Goal: Task Accomplishment & Management: Manage account settings

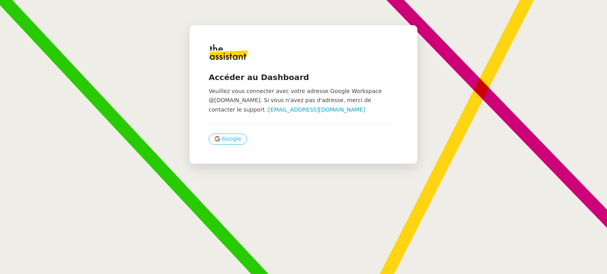
click at [225, 137] on span "Google" at bounding box center [231, 139] width 19 height 9
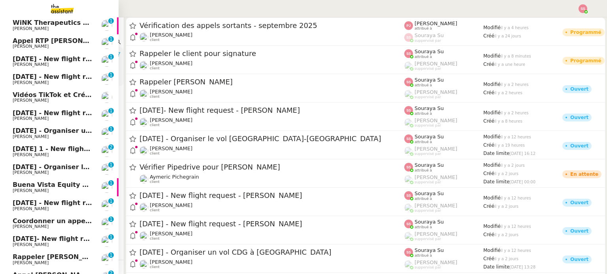
scroll to position [138, 0]
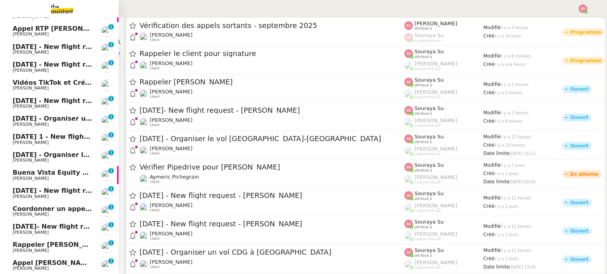
click at [51, 245] on span "Rappeler [PERSON_NAME]" at bounding box center [59, 245] width 93 height 8
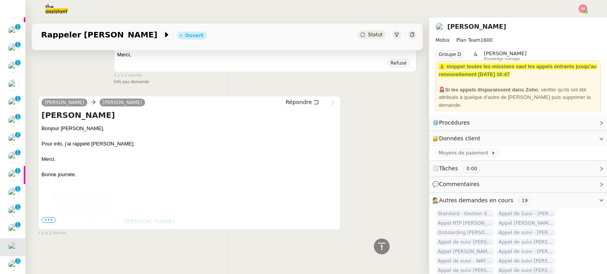
scroll to position [357, 0]
click at [52, 218] on span "•••" at bounding box center [48, 221] width 14 height 6
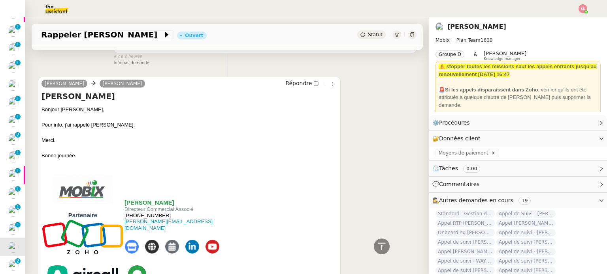
scroll to position [307, 0]
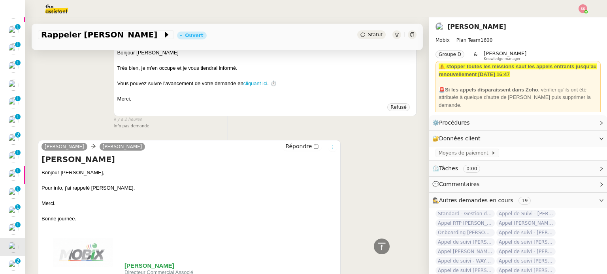
click at [330, 150] on icon at bounding box center [332, 147] width 5 height 5
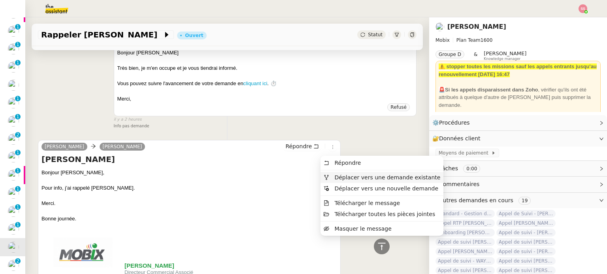
click at [331, 179] on span "Déplacer vers une demande existante" at bounding box center [381, 177] width 117 height 7
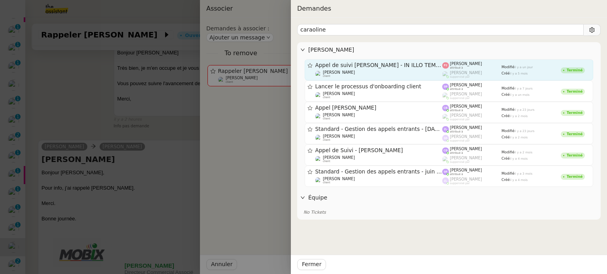
type input "caraoline"
click at [370, 67] on span "Appel de suivi [PERSON_NAME] - IN ILLO TEMPORE" at bounding box center [378, 66] width 127 height 6
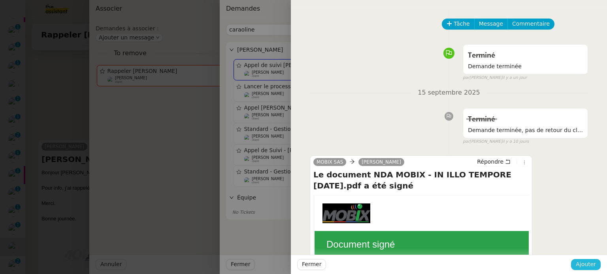
click at [585, 267] on span "Ajouter" at bounding box center [585, 264] width 20 height 9
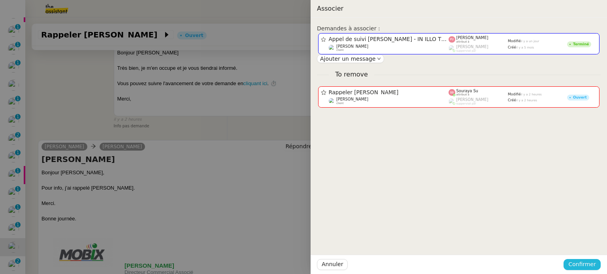
click at [585, 267] on span "Confirmer" at bounding box center [582, 264] width 28 height 9
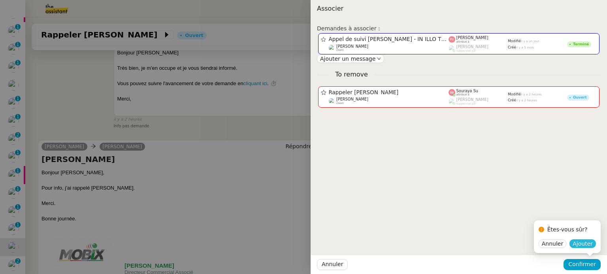
click at [583, 247] on span "Ajouter" at bounding box center [582, 244] width 20 height 8
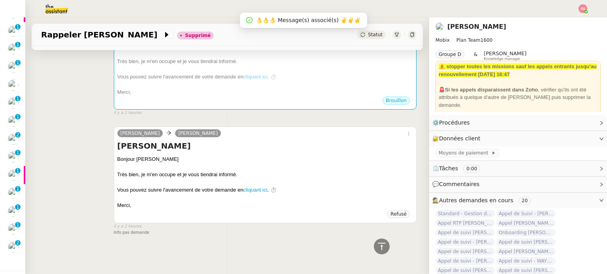
scroll to position [2, 0]
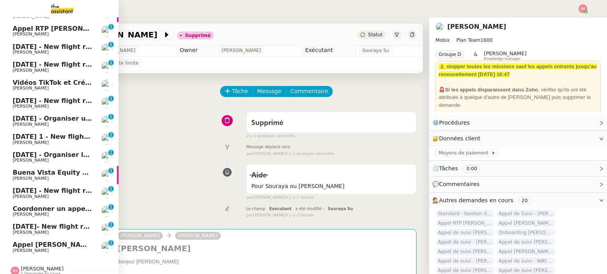
click at [44, 243] on span "Appel [PERSON_NAME] OPP7264 - CERFRANCE RHÔNE & LYON - FORMATION OPCO" at bounding box center [159, 245] width 292 height 8
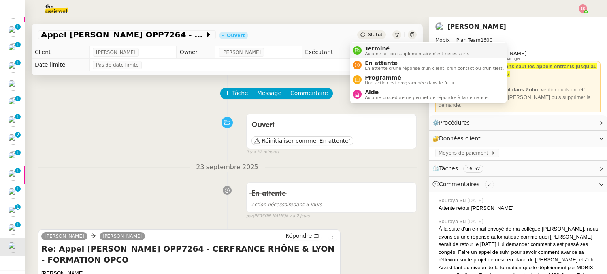
click at [368, 47] on span "Terminé" at bounding box center [417, 48] width 104 height 6
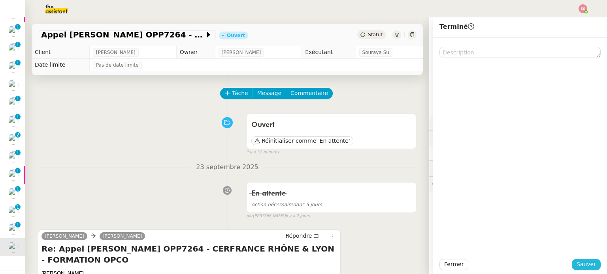
click at [577, 269] on span "Sauver" at bounding box center [585, 264] width 19 height 9
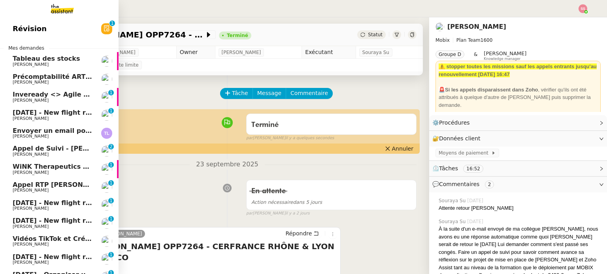
click at [66, 144] on link "Appel de Suivi - [PERSON_NAME] - BS Protection [PERSON_NAME] 0 1 2 3 4 5 6 7 8 9" at bounding box center [59, 151] width 118 height 18
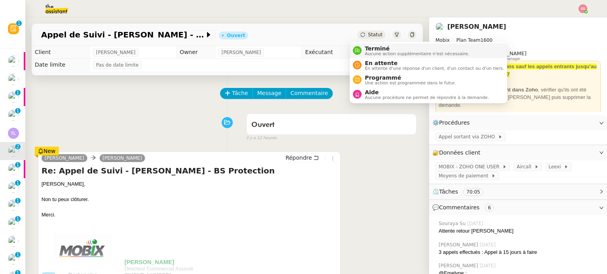
click at [365, 50] on span "Terminé" at bounding box center [417, 48] width 104 height 6
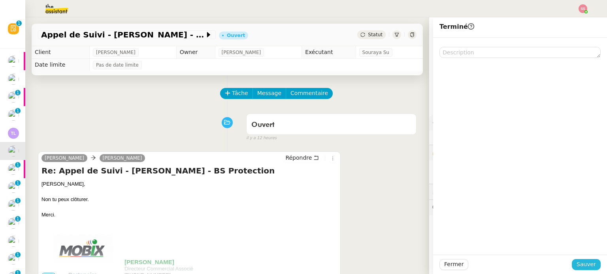
click at [576, 263] on span "Sauver" at bounding box center [585, 264] width 19 height 9
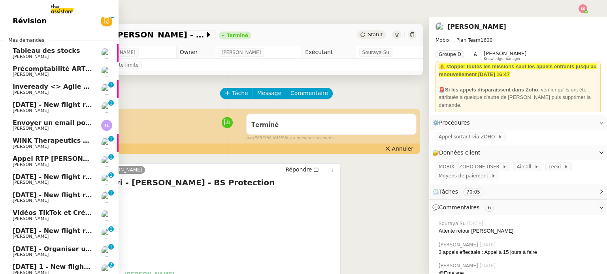
scroll to position [9, 0]
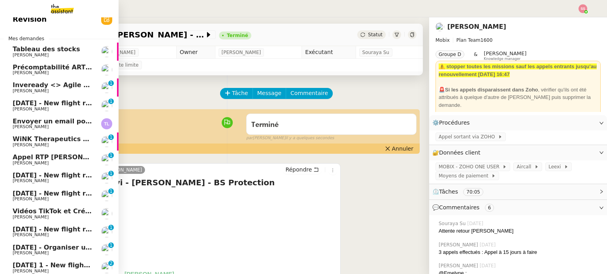
click at [77, 153] on link "Appel RTP [PERSON_NAME] CENTRE [PERSON_NAME] 0 1 2 3 4 5 6 7 8 9" at bounding box center [59, 160] width 118 height 18
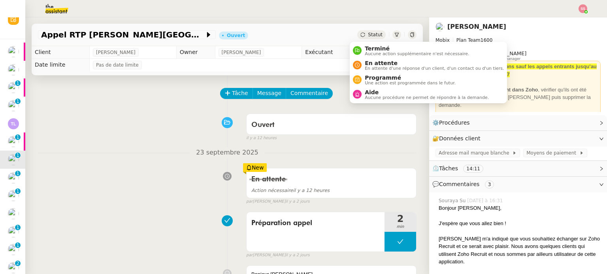
click at [357, 32] on div "Statut" at bounding box center [371, 34] width 28 height 9
click at [368, 64] on span "En attente" at bounding box center [434, 63] width 139 height 6
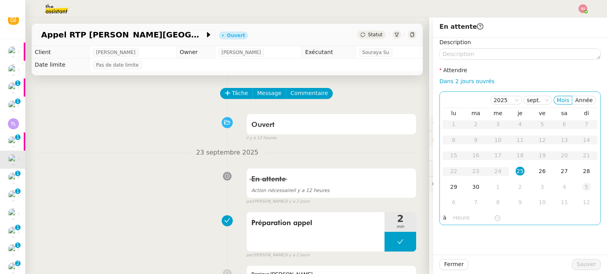
click at [582, 185] on div "5" at bounding box center [586, 187] width 9 height 9
click at [449, 136] on div "6" at bounding box center [453, 140] width 9 height 9
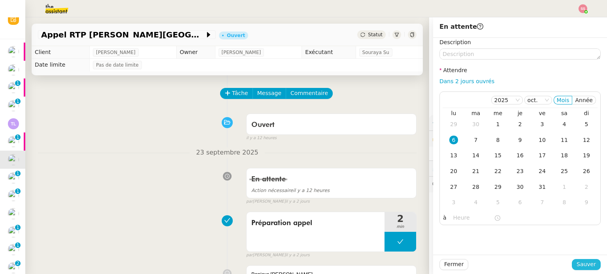
click at [581, 268] on span "Sauver" at bounding box center [585, 264] width 19 height 9
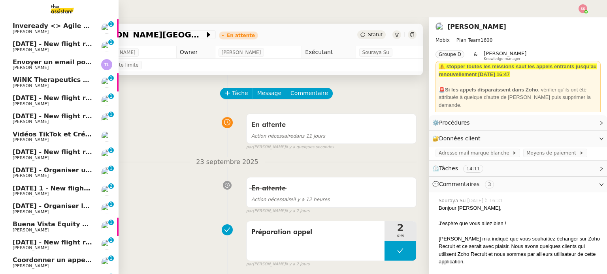
scroll to position [111, 0]
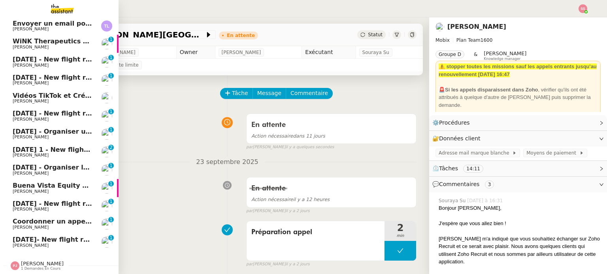
click at [56, 226] on span "[PERSON_NAME]" at bounding box center [53, 228] width 80 height 5
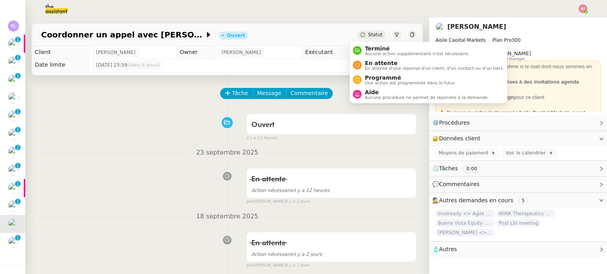
click at [359, 36] on div "Statut" at bounding box center [371, 34] width 28 height 9
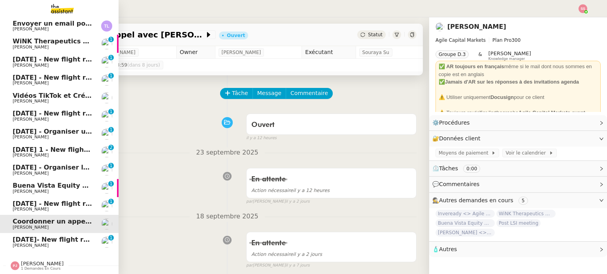
click at [69, 38] on span "WiNK Therapeutics <> Agile Capital Markets" at bounding box center [92, 42] width 159 height 8
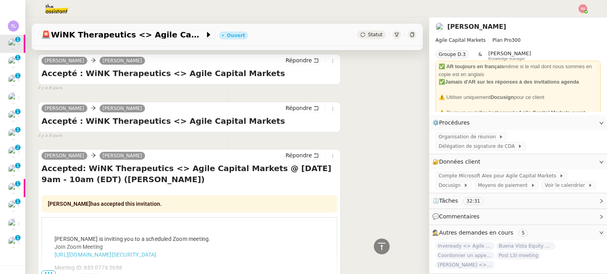
scroll to position [219, 0]
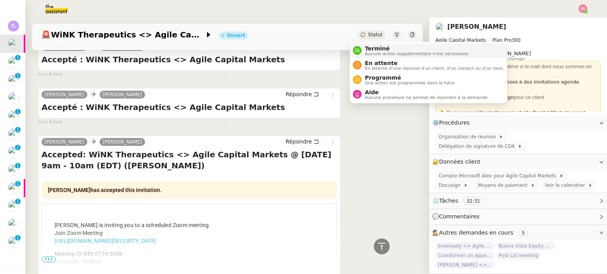
click at [366, 48] on span "Terminé" at bounding box center [417, 48] width 104 height 6
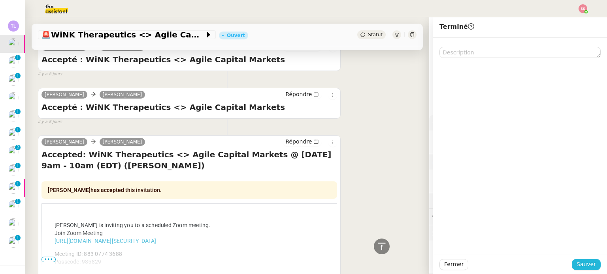
click at [586, 263] on span "Sauver" at bounding box center [585, 264] width 19 height 9
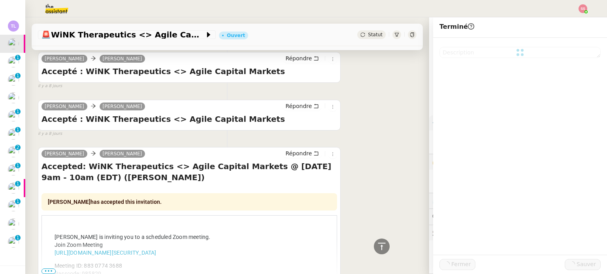
scroll to position [231, 0]
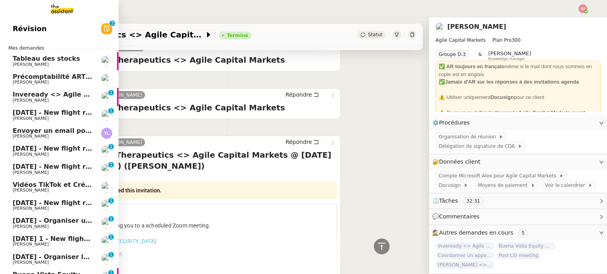
click at [63, 93] on span "Inveready <> Agile Capital Markets" at bounding box center [76, 95] width 127 height 8
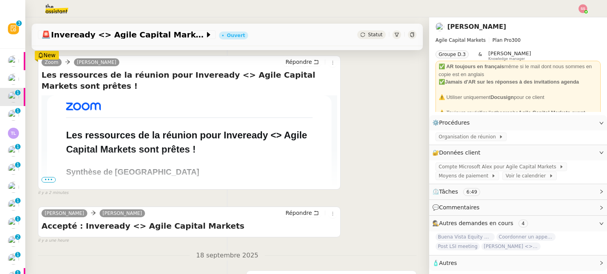
scroll to position [92, 0]
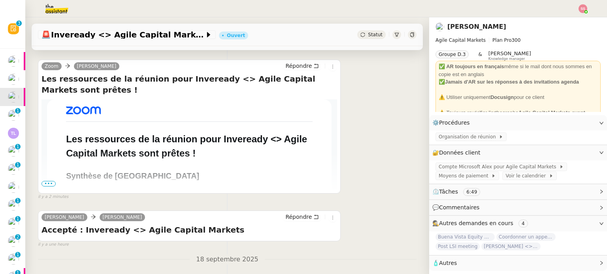
click at [46, 184] on span "•••" at bounding box center [48, 184] width 14 height 6
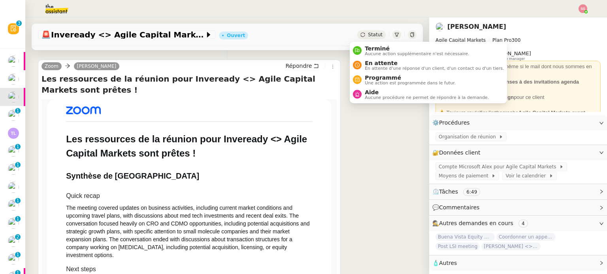
click at [368, 34] on span "Statut" at bounding box center [375, 35] width 15 height 6
click at [369, 45] on span "Terminé" at bounding box center [417, 48] width 104 height 6
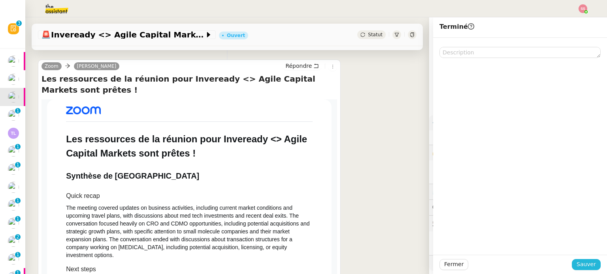
click at [582, 265] on span "Sauver" at bounding box center [585, 264] width 19 height 9
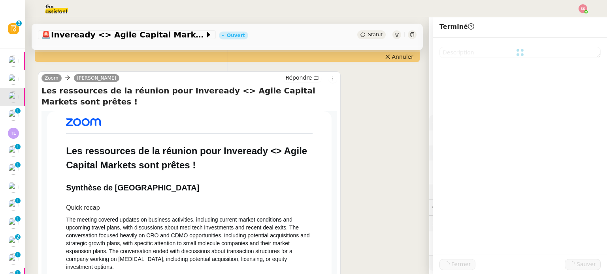
scroll to position [104, 0]
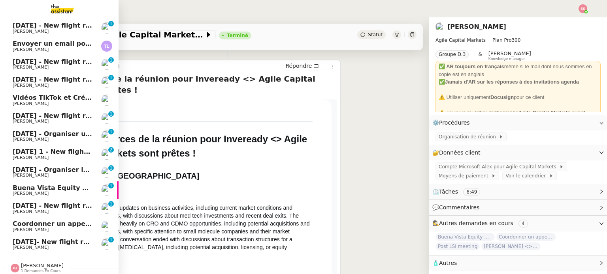
scroll to position [75, 0]
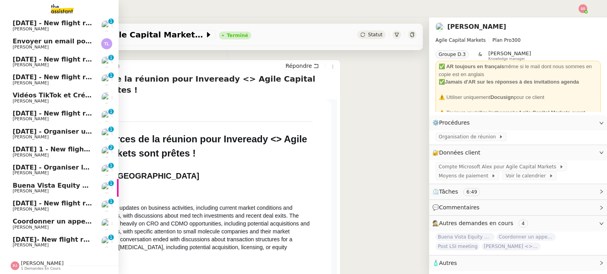
click at [67, 182] on span "Buena Vista Equity <> Agile Capital Markets" at bounding box center [92, 186] width 159 height 8
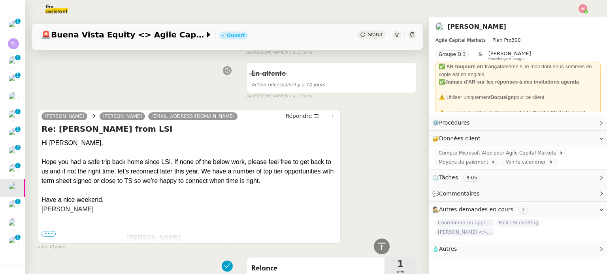
scroll to position [279, 0]
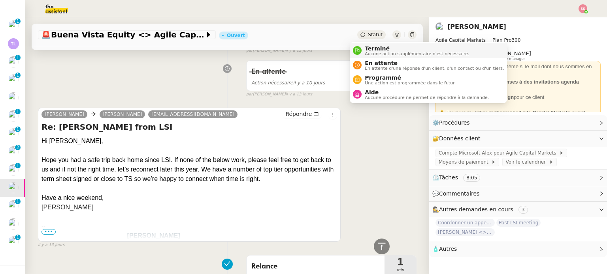
click at [368, 45] on span "Terminé" at bounding box center [417, 48] width 104 height 6
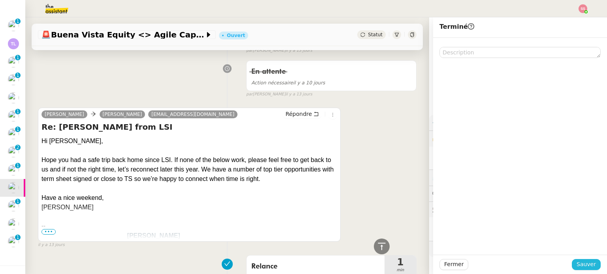
click at [576, 265] on span "Sauver" at bounding box center [585, 264] width 19 height 9
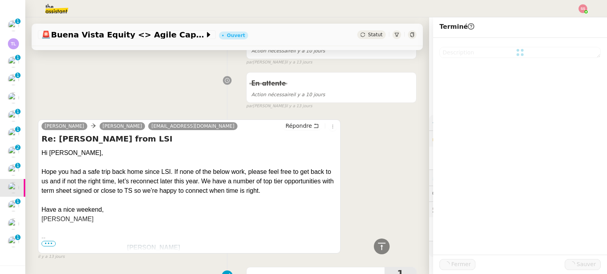
scroll to position [291, 0]
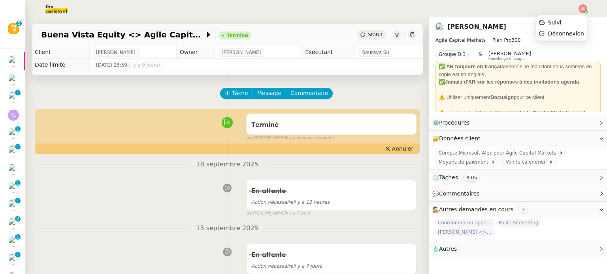
click at [578, 9] on img at bounding box center [582, 8] width 9 height 9
click at [572, 19] on li "Suivi" at bounding box center [561, 22] width 51 height 11
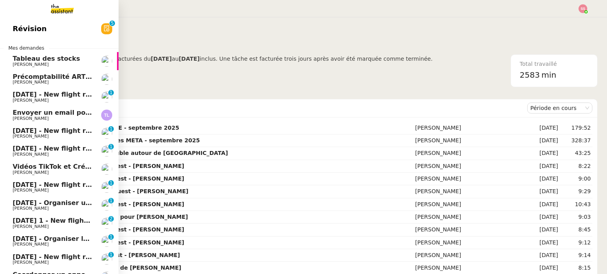
scroll to position [57, 0]
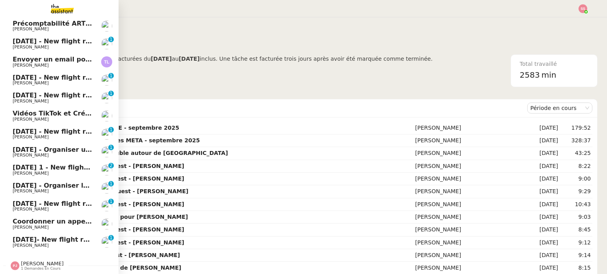
click at [25, 261] on span "[PERSON_NAME]" at bounding box center [42, 264] width 43 height 6
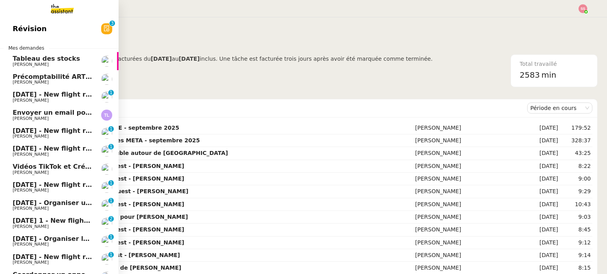
scroll to position [75, 0]
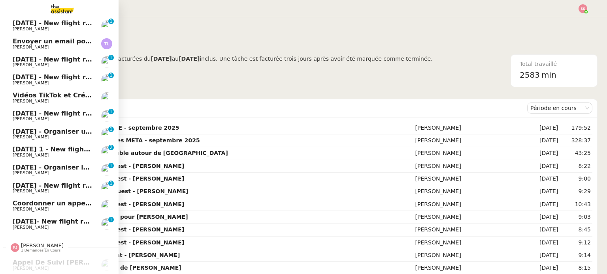
click at [58, 218] on span "[DATE]- New flight request - [PERSON_NAME]" at bounding box center [93, 222] width 161 height 8
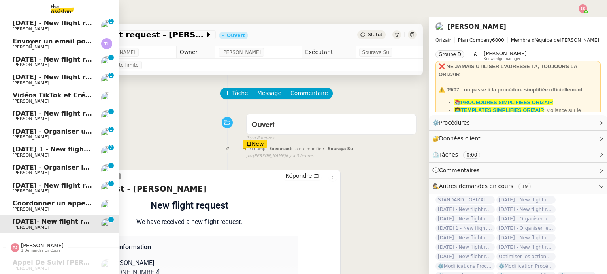
click at [38, 183] on span "[DATE] - New flight request - [PERSON_NAME]" at bounding box center [94, 186] width 163 height 8
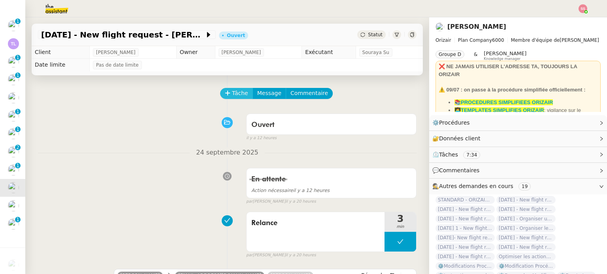
click at [232, 98] on span "Tâche" at bounding box center [240, 93] width 16 height 9
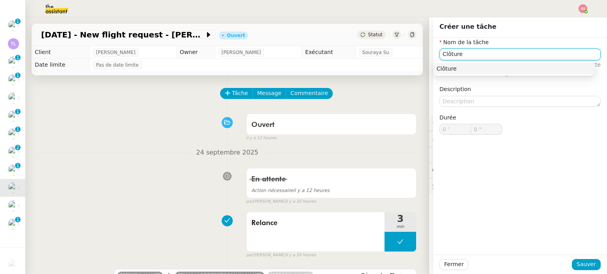
click at [466, 72] on nz-auto-option "Clôture" at bounding box center [513, 68] width 161 height 11
type input "Clôture"
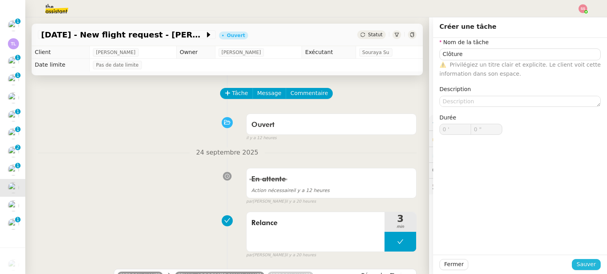
click at [581, 265] on span "Sauver" at bounding box center [585, 264] width 19 height 9
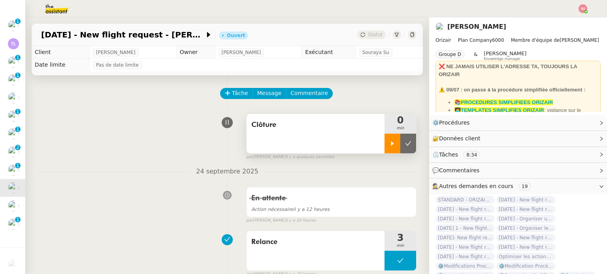
click at [384, 151] on div at bounding box center [392, 144] width 16 height 20
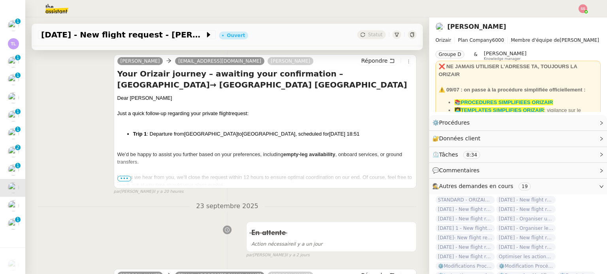
scroll to position [237, 0]
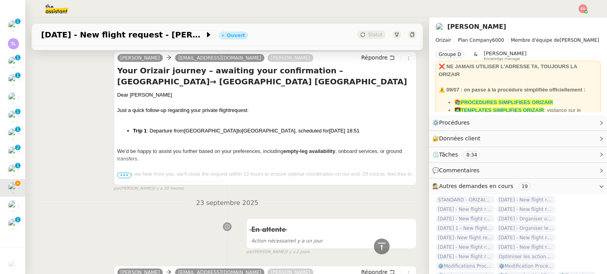
click at [122, 177] on span "•••" at bounding box center [124, 176] width 14 height 6
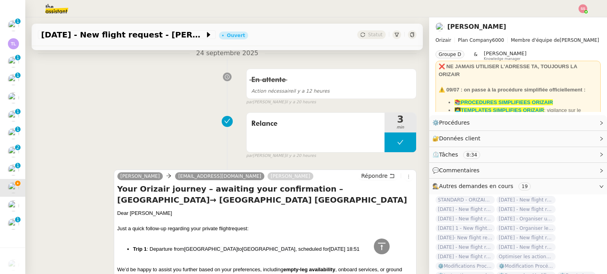
scroll to position [0, 0]
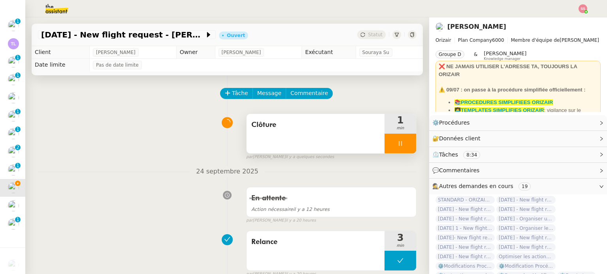
click at [403, 144] on div at bounding box center [400, 144] width 32 height 20
click at [403, 144] on button at bounding box center [408, 144] width 16 height 20
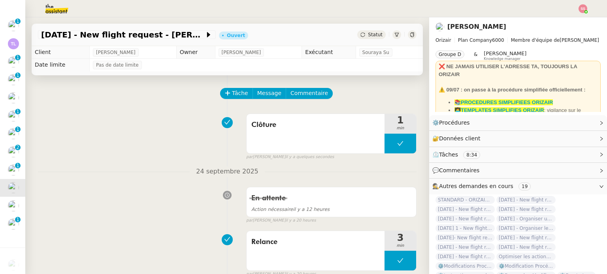
drag, startPoint x: 362, startPoint y: 34, endPoint x: 365, endPoint y: 38, distance: 4.2
click at [368, 34] on span "Statut" at bounding box center [375, 35] width 15 height 6
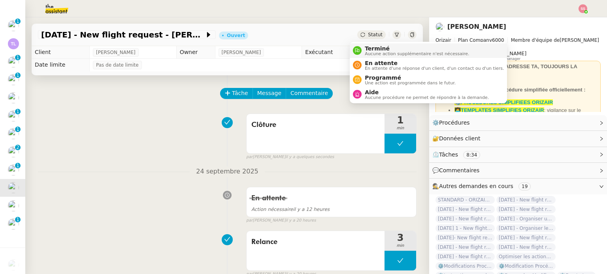
click at [368, 47] on span "Terminé" at bounding box center [417, 48] width 104 height 6
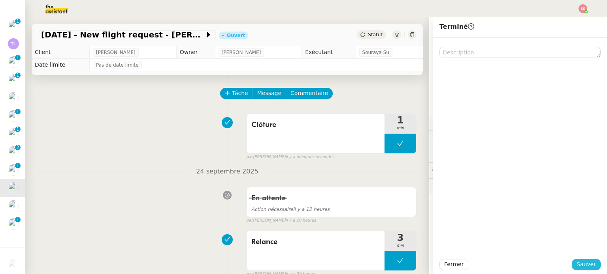
click at [581, 261] on span "Sauver" at bounding box center [585, 264] width 19 height 9
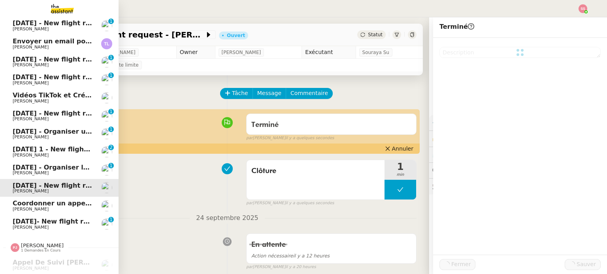
scroll to position [57, 0]
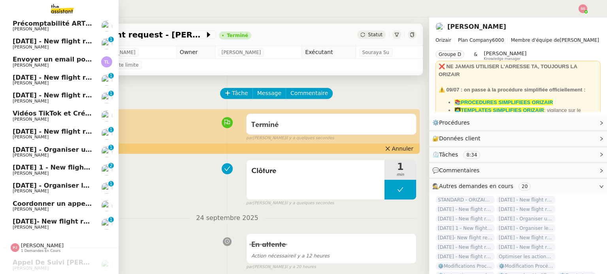
click at [34, 179] on link "[DATE] - Organiser le vol [GEOGRAPHIC_DATA]-[GEOGRAPHIC_DATA] [PERSON_NAME] 0 1…" at bounding box center [59, 188] width 118 height 18
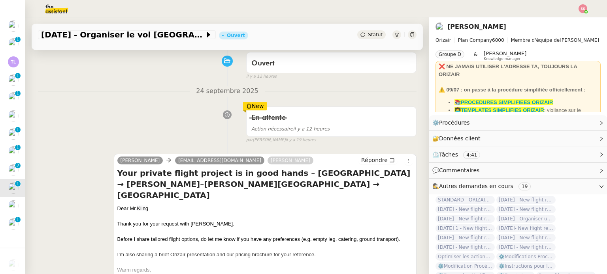
scroll to position [118, 0]
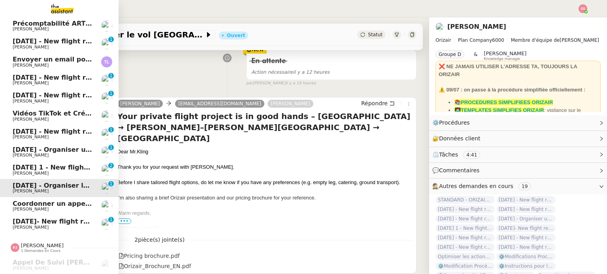
click at [34, 171] on span "[PERSON_NAME]" at bounding box center [53, 173] width 80 height 5
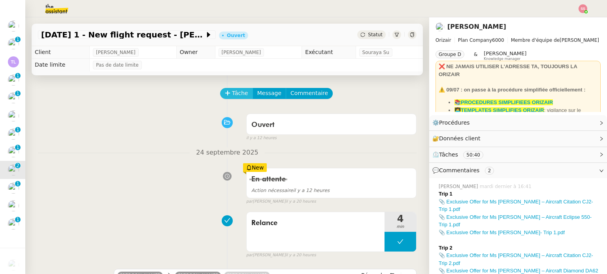
click at [232, 97] on span "Tâche" at bounding box center [240, 93] width 16 height 9
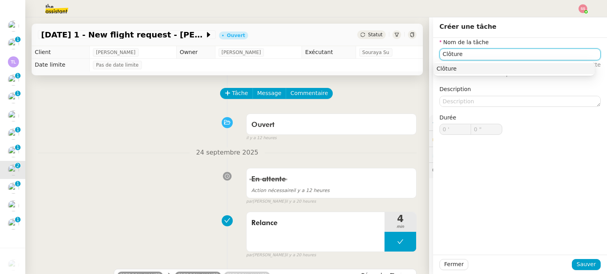
click at [454, 66] on div "Clôture" at bounding box center [513, 68] width 155 height 7
type input "Clôture"
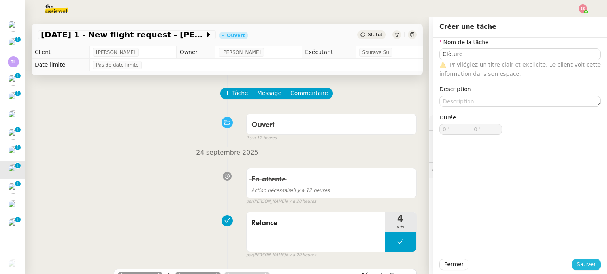
click at [577, 267] on span "Sauver" at bounding box center [585, 264] width 19 height 9
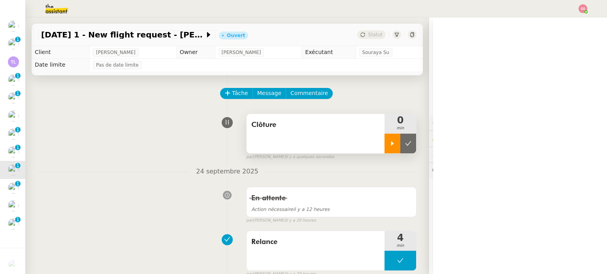
click at [384, 142] on div at bounding box center [392, 144] width 16 height 20
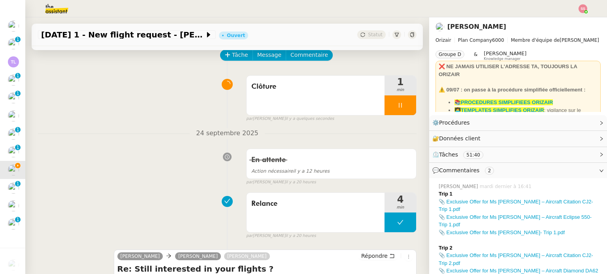
scroll to position [39, 0]
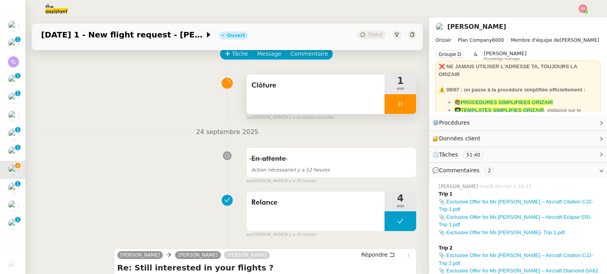
click at [397, 107] on div at bounding box center [400, 104] width 32 height 20
click at [405, 107] on icon at bounding box center [408, 104] width 6 height 6
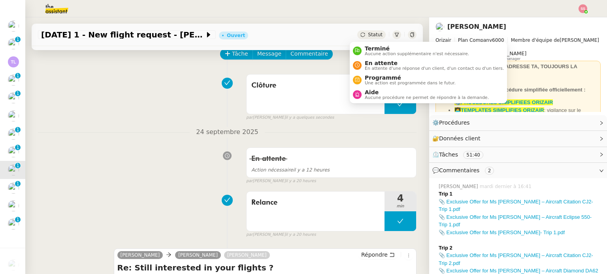
click at [359, 30] on div "Statut" at bounding box center [371, 34] width 28 height 9
click at [368, 45] on span "Terminé" at bounding box center [417, 48] width 104 height 6
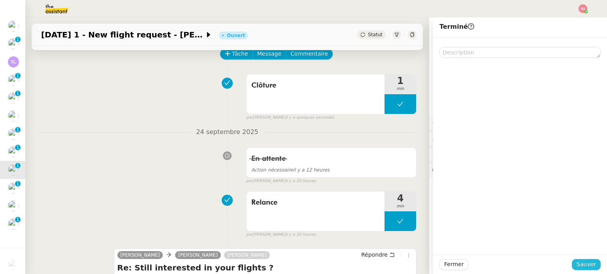
drag, startPoint x: 583, startPoint y: 268, endPoint x: 492, endPoint y: 260, distance: 91.2
click at [583, 268] on span "Sauver" at bounding box center [585, 264] width 19 height 9
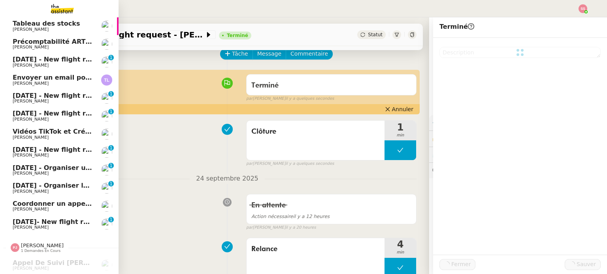
scroll to position [39, 0]
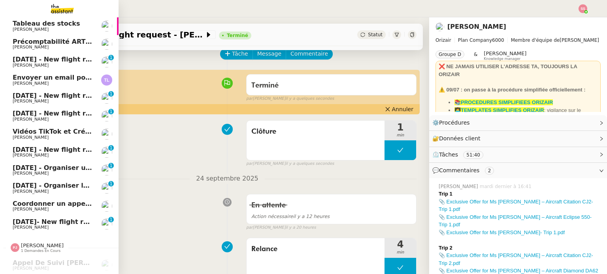
click at [30, 171] on span "[PERSON_NAME]" at bounding box center [53, 173] width 80 height 5
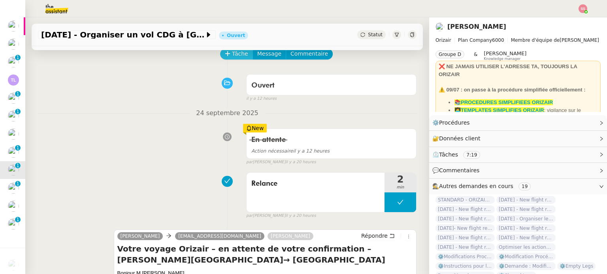
click at [233, 53] on span "Tâche" at bounding box center [240, 53] width 16 height 9
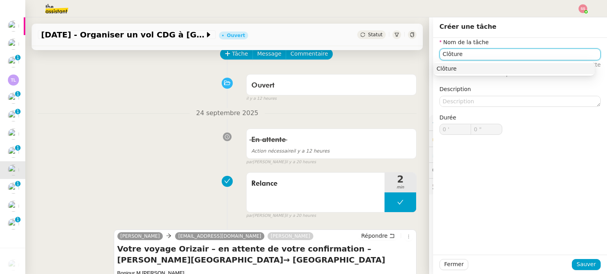
click at [522, 69] on div "Clôture" at bounding box center [513, 68] width 155 height 7
type input "Clôture"
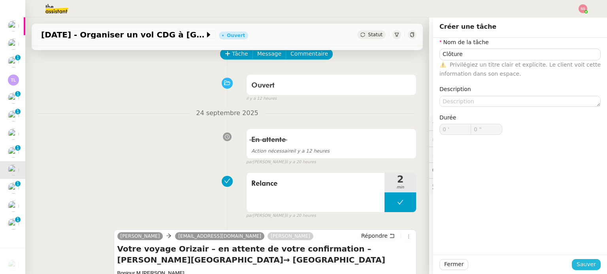
click at [576, 262] on span "Sauver" at bounding box center [585, 264] width 19 height 9
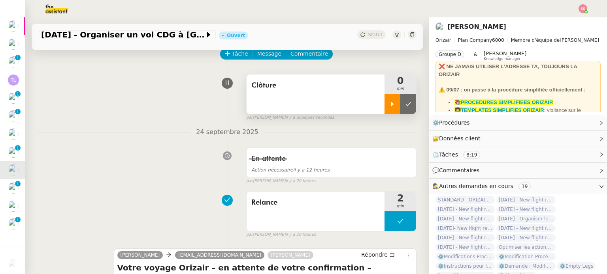
click at [384, 109] on div at bounding box center [392, 104] width 16 height 20
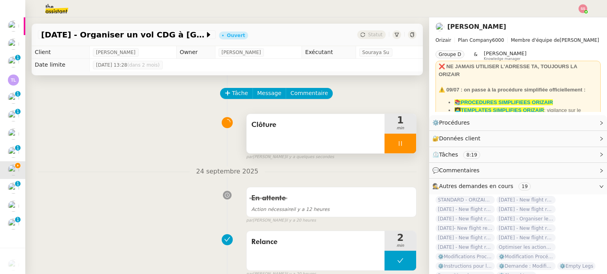
click at [397, 140] on div at bounding box center [400, 144] width 32 height 20
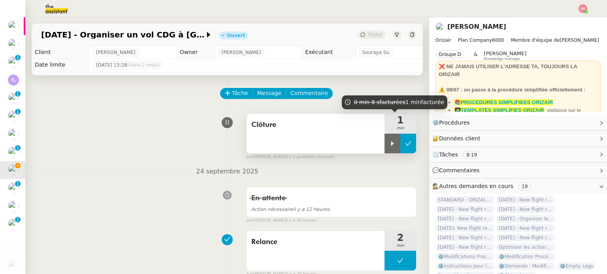
click at [400, 140] on button at bounding box center [408, 144] width 16 height 20
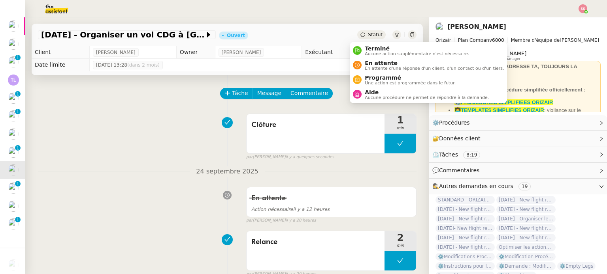
click at [359, 33] on div "Statut" at bounding box center [371, 34] width 28 height 9
click at [367, 49] on span "Terminé" at bounding box center [417, 48] width 104 height 6
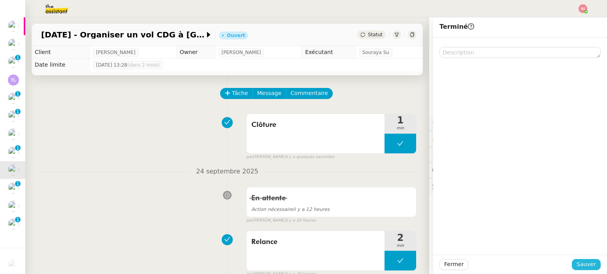
click at [576, 267] on span "Sauver" at bounding box center [585, 264] width 19 height 9
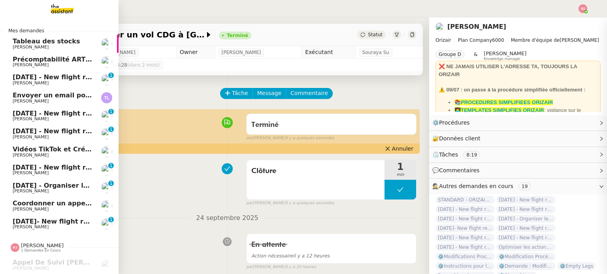
scroll to position [21, 0]
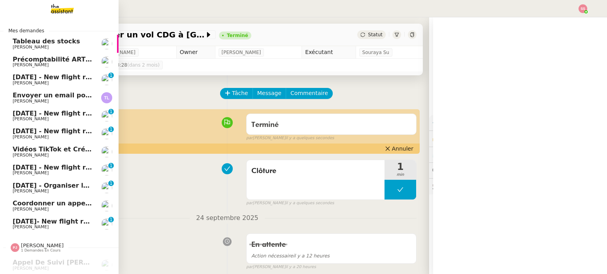
click at [40, 164] on span "[DATE] - New flight request - [PERSON_NAME]" at bounding box center [94, 168] width 163 height 8
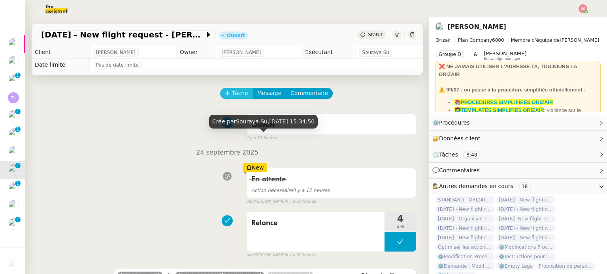
click at [232, 94] on span "Tâche" at bounding box center [240, 93] width 16 height 9
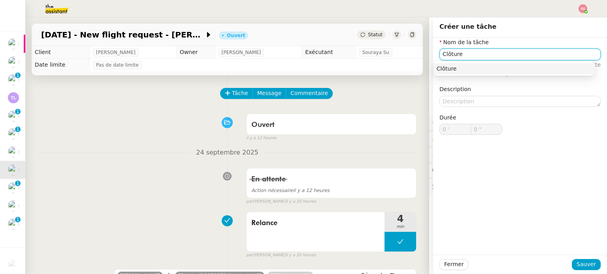
click at [471, 64] on nz-auto-option "Clôture" at bounding box center [513, 68] width 161 height 11
type input "Clôture"
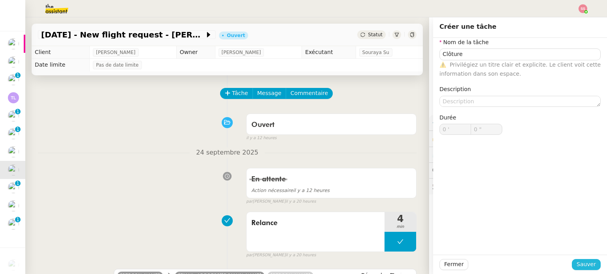
click at [577, 266] on span "Sauver" at bounding box center [585, 264] width 19 height 9
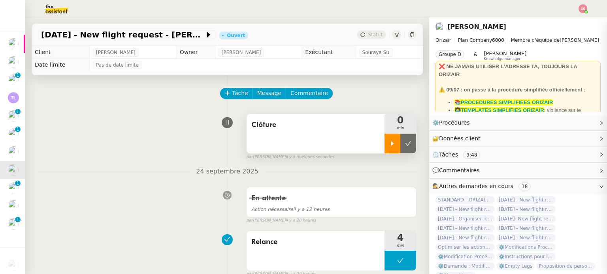
click at [389, 145] on icon at bounding box center [392, 144] width 6 height 6
click at [397, 147] on icon at bounding box center [400, 144] width 6 height 6
click at [392, 147] on div at bounding box center [400, 144] width 32 height 20
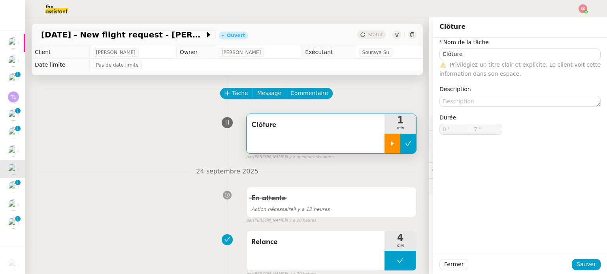
click at [405, 142] on icon at bounding box center [408, 144] width 6 height 6
type input "Clôture"
type input "0 '"
type input "7 ""
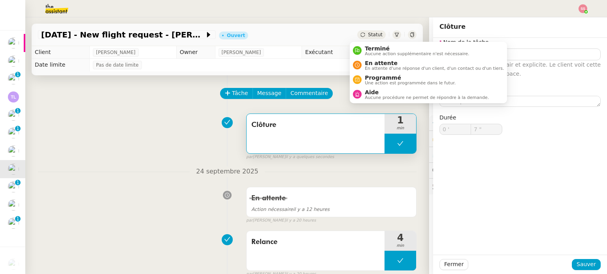
click at [360, 36] on icon at bounding box center [362, 34] width 5 height 5
type input "Clôture"
type input "0 '"
type input "7 ""
click at [359, 45] on div "Terminé Aucune action supplémentaire n'est nécessaire." at bounding box center [411, 50] width 116 height 11
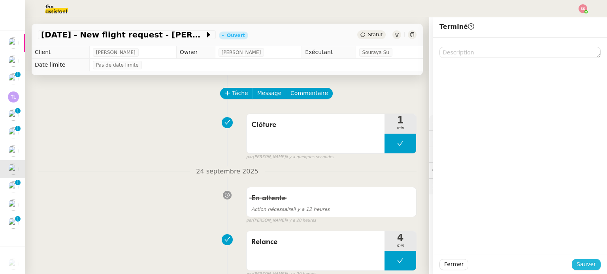
click at [581, 261] on span "Sauver" at bounding box center [585, 264] width 19 height 9
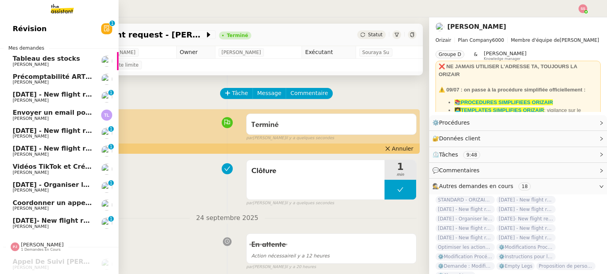
click at [55, 219] on span "[DATE]- New flight request - [PERSON_NAME]" at bounding box center [93, 221] width 161 height 8
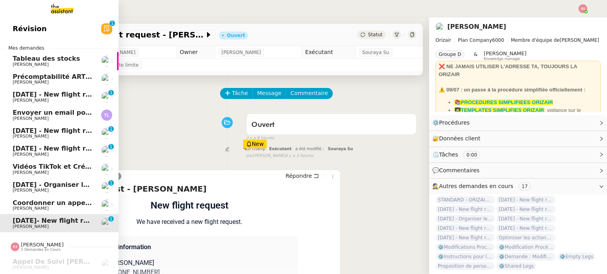
click at [60, 184] on span "[DATE] - Organiser le vol [GEOGRAPHIC_DATA]-[GEOGRAPHIC_DATA]" at bounding box center [133, 185] width 241 height 8
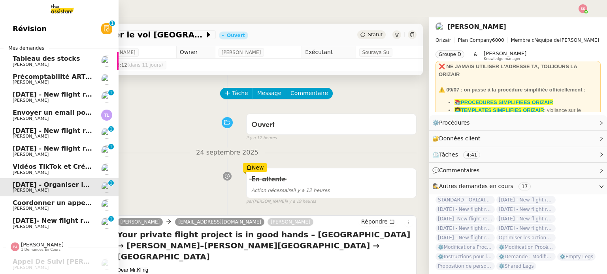
click at [68, 149] on span "[DATE] - New flight request - [PERSON_NAME]" at bounding box center [94, 149] width 163 height 8
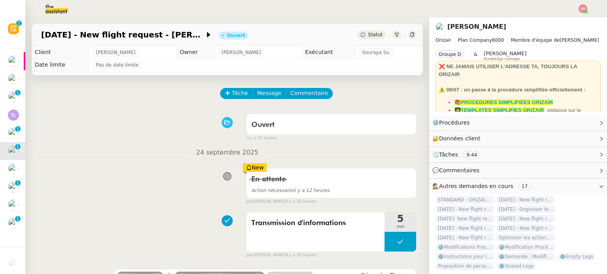
click at [225, 96] on icon at bounding box center [228, 93] width 6 height 6
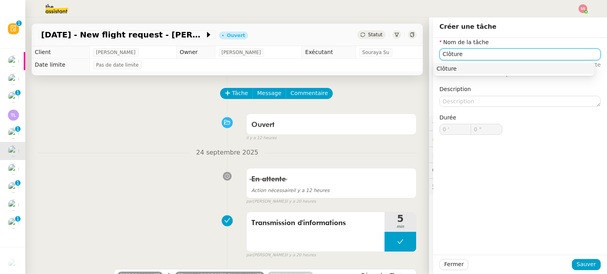
click at [449, 69] on div "Clôture" at bounding box center [513, 68] width 155 height 7
type input "Clôture"
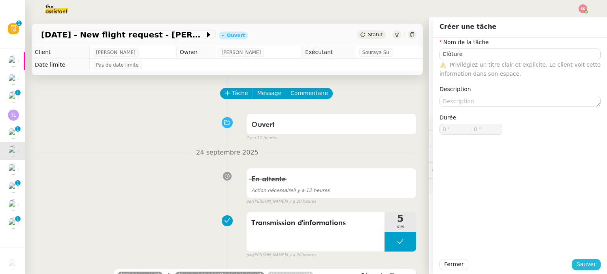
click at [576, 264] on span "Sauver" at bounding box center [585, 264] width 19 height 9
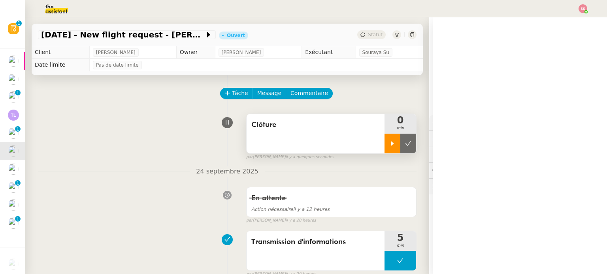
click at [389, 147] on icon at bounding box center [392, 144] width 6 height 6
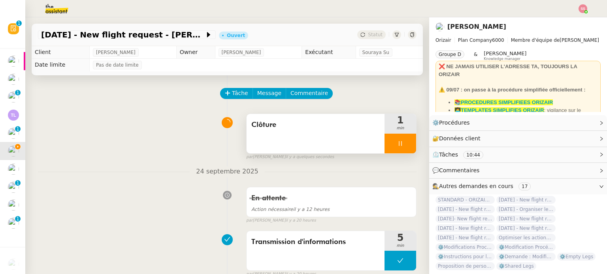
click at [398, 143] on div at bounding box center [400, 144] width 32 height 20
click at [405, 143] on icon at bounding box center [408, 144] width 6 height 6
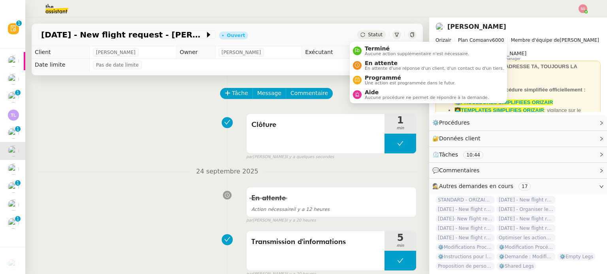
click at [368, 34] on span "Statut" at bounding box center [375, 35] width 15 height 6
click at [373, 55] on span "Aucune action supplémentaire n'est nécessaire." at bounding box center [417, 54] width 104 height 4
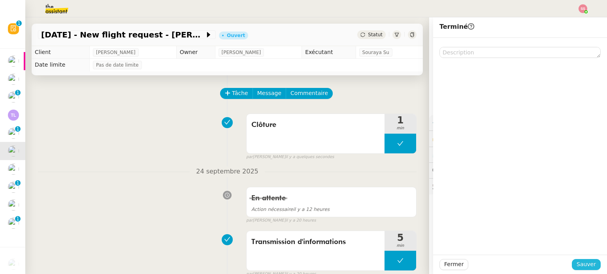
click at [584, 268] on span "Sauver" at bounding box center [585, 264] width 19 height 9
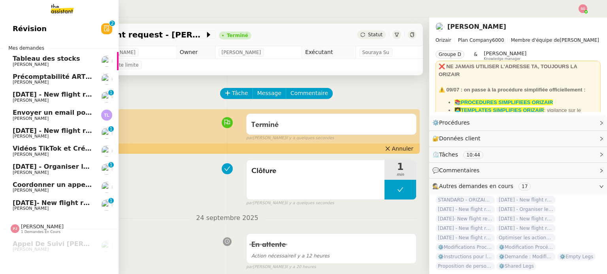
click at [20, 138] on span "[PERSON_NAME]" at bounding box center [31, 136] width 36 height 5
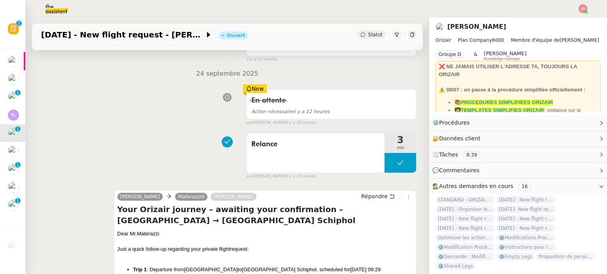
scroll to position [39, 0]
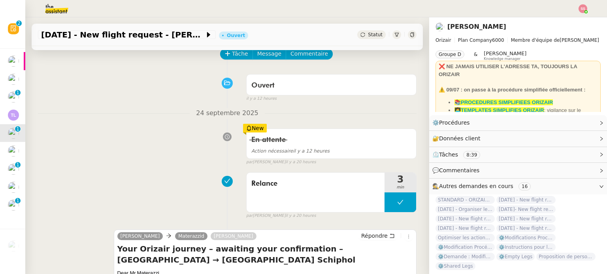
click at [229, 61] on div "Tâche Message Commentaire" at bounding box center [318, 58] width 195 height 19
click at [233, 58] on span "Tâche" at bounding box center [240, 53] width 16 height 9
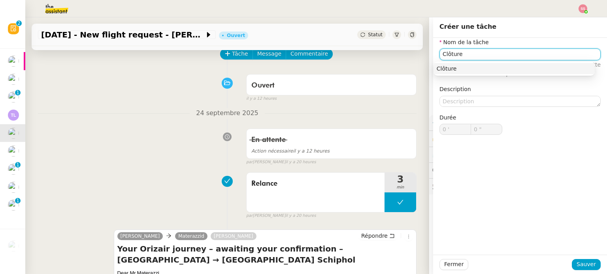
click at [469, 65] on div "Clôture" at bounding box center [513, 68] width 155 height 7
type input "Clôture"
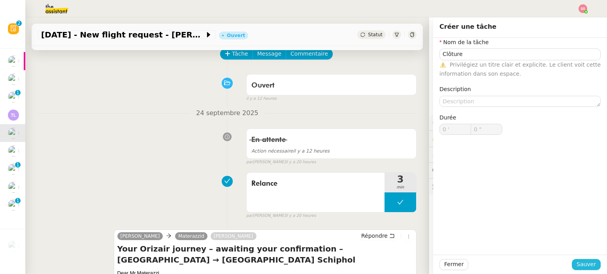
click at [572, 266] on button "Sauver" at bounding box center [585, 264] width 29 height 11
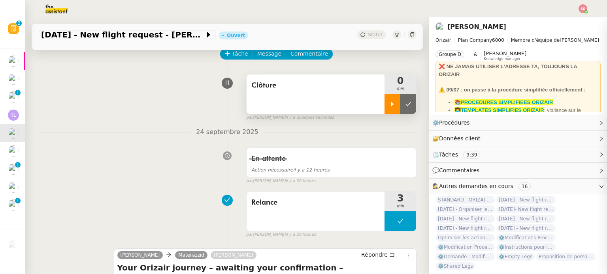
click at [389, 105] on div at bounding box center [392, 104] width 16 height 20
click at [401, 110] on div at bounding box center [400, 104] width 32 height 20
click at [416, 110] on button at bounding box center [416, 104] width 0 height 20
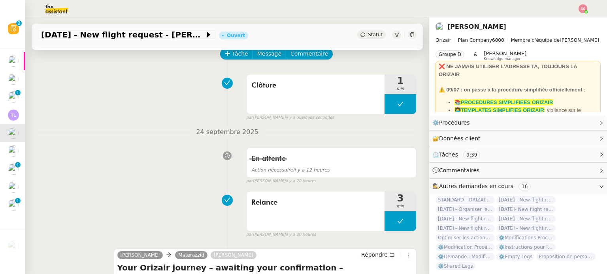
click at [368, 33] on span "Statut" at bounding box center [375, 35] width 15 height 6
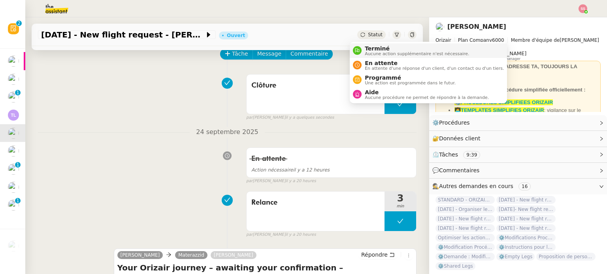
click at [367, 53] on span "Aucune action supplémentaire n'est nécessaire." at bounding box center [417, 54] width 104 height 4
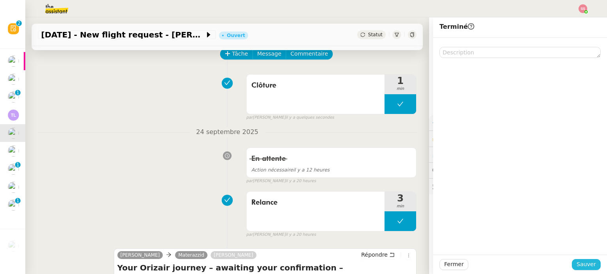
click at [592, 268] on button "Sauver" at bounding box center [585, 264] width 29 height 11
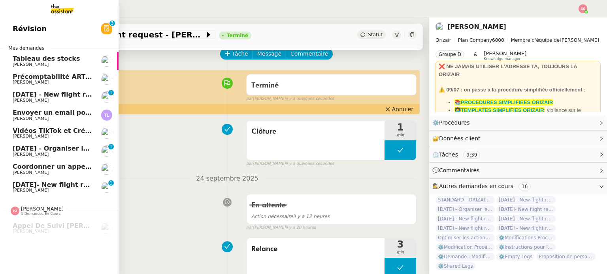
click at [54, 94] on span "[DATE] - New flight request - [PERSON_NAME]" at bounding box center [94, 95] width 163 height 8
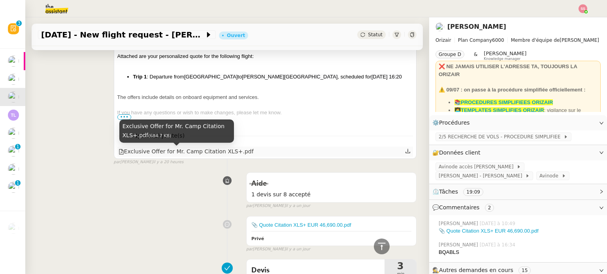
scroll to position [158, 0]
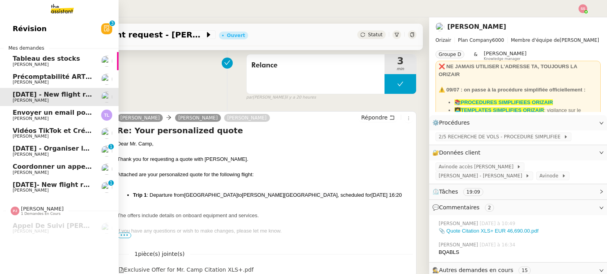
click at [62, 165] on span "Coordonner un appel avec [PERSON_NAME]" at bounding box center [90, 167] width 154 height 8
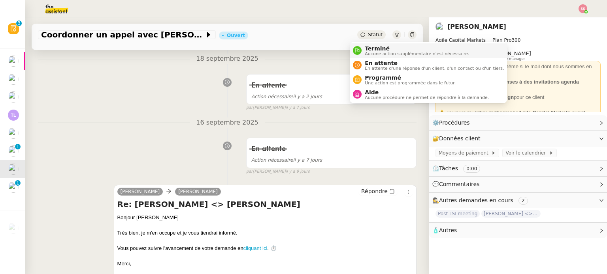
drag, startPoint x: 363, startPoint y: 34, endPoint x: 368, endPoint y: 46, distance: 13.4
click at [368, 34] on span "Statut" at bounding box center [375, 35] width 15 height 6
click at [368, 61] on span "En attente" at bounding box center [434, 63] width 139 height 6
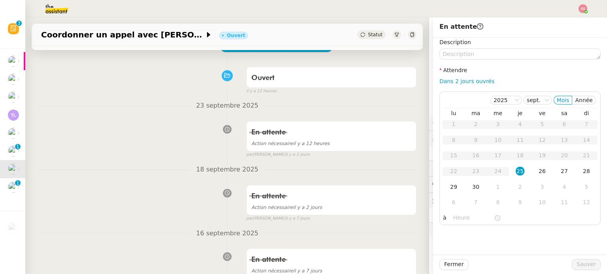
scroll to position [79, 0]
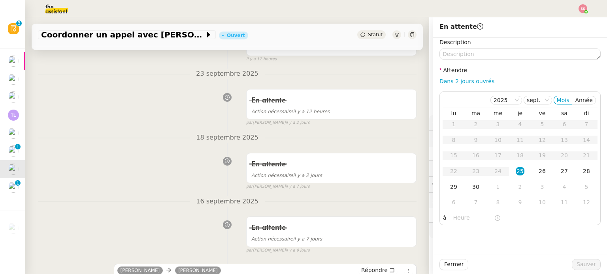
click at [194, 149] on div "[DATE] En attente Action nécessaire [DATE] false par [PERSON_NAME] [DATE] 👌👌👌 m…" at bounding box center [227, 162] width 378 height 58
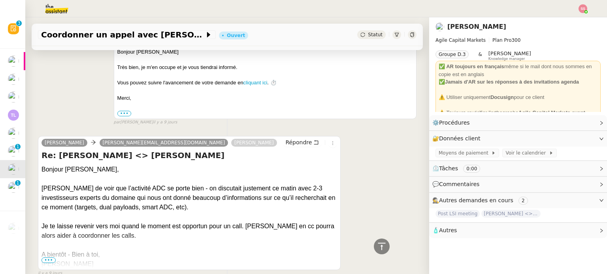
scroll to position [369, 0]
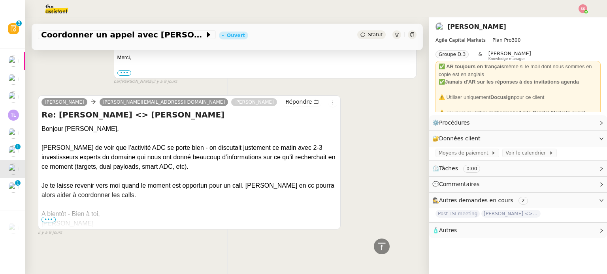
click at [47, 217] on span "•••" at bounding box center [48, 220] width 14 height 6
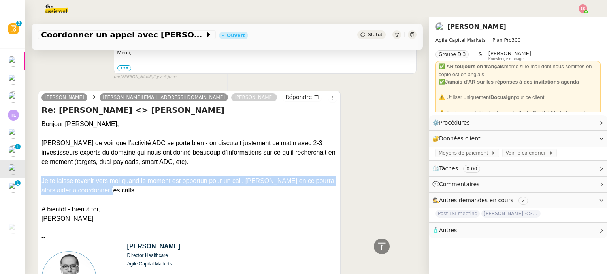
drag, startPoint x: 111, startPoint y: 193, endPoint x: 41, endPoint y: 184, distance: 70.0
click at [41, 184] on div "Je te laisse revenir vers moi quand le moment est opportun pour un call. [PERSO…" at bounding box center [188, 186] width 295 height 19
copy div "Je te laisse revenir vers moi quand le moment est opportun pour un call. [PERSO…"
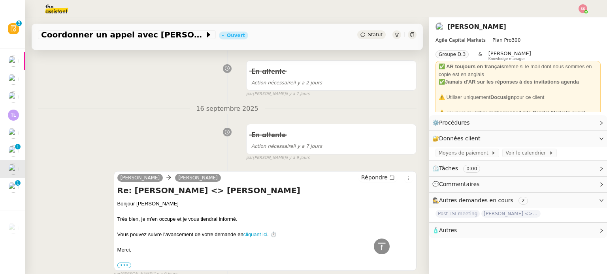
scroll to position [14, 0]
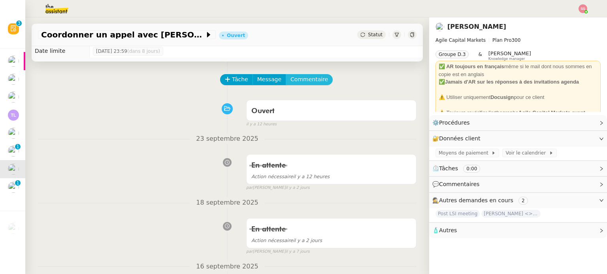
click at [300, 84] on span "Commentaire" at bounding box center [309, 79] width 38 height 9
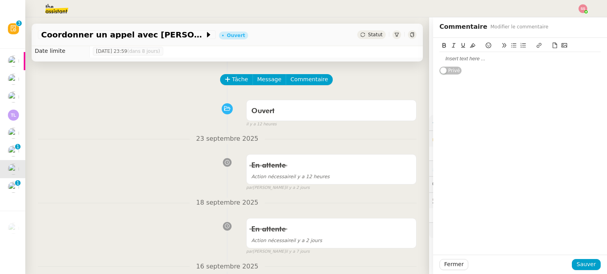
click at [471, 64] on div at bounding box center [519, 58] width 161 height 13
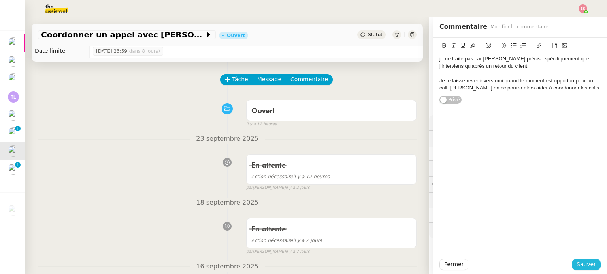
click at [576, 263] on span "Sauver" at bounding box center [585, 264] width 19 height 9
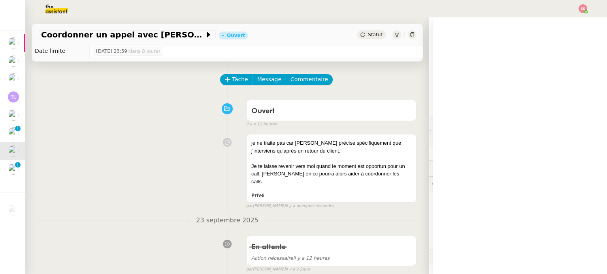
click at [360, 40] on div "Coordonner un appel avec [PERSON_NAME] Statut" at bounding box center [227, 35] width 391 height 23
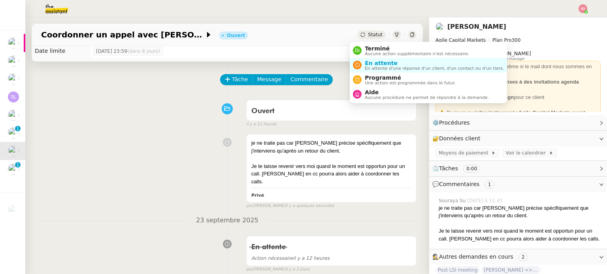
click at [368, 33] on span "Statut" at bounding box center [375, 35] width 15 height 6
click at [373, 47] on span "Terminé" at bounding box center [417, 48] width 104 height 6
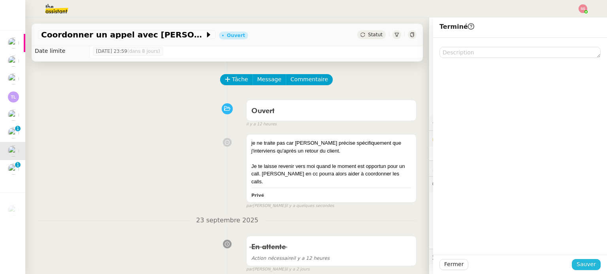
click at [588, 269] on span "Sauver" at bounding box center [585, 264] width 19 height 9
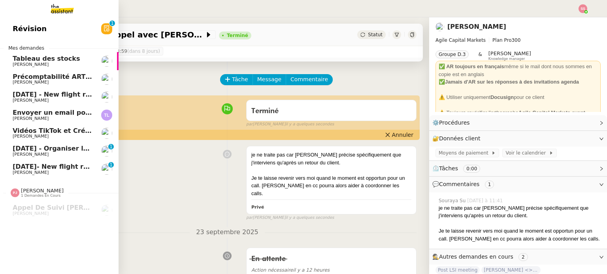
click at [51, 165] on span "[DATE]- New flight request - [PERSON_NAME]" at bounding box center [93, 167] width 161 height 8
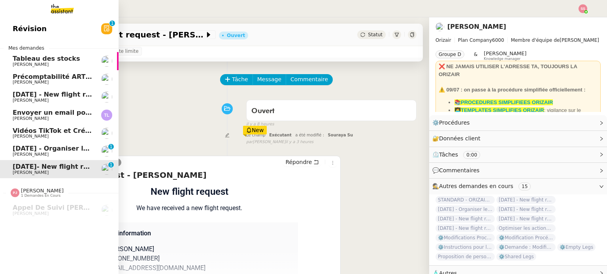
click at [39, 154] on span "[PERSON_NAME]" at bounding box center [53, 154] width 80 height 5
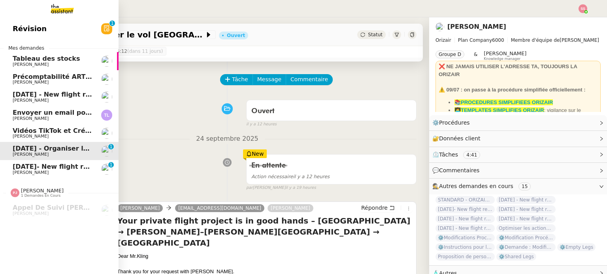
click at [29, 25] on span "Révision" at bounding box center [30, 29] width 34 height 12
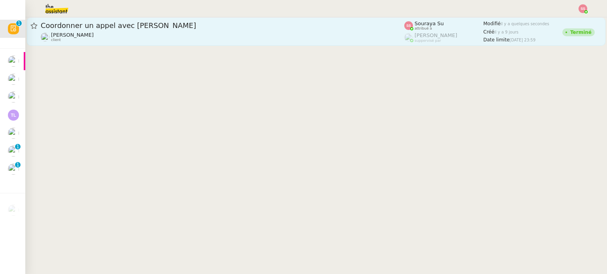
click at [191, 30] on div "Coordonner un appel avec [PERSON_NAME] client" at bounding box center [222, 31] width 363 height 21
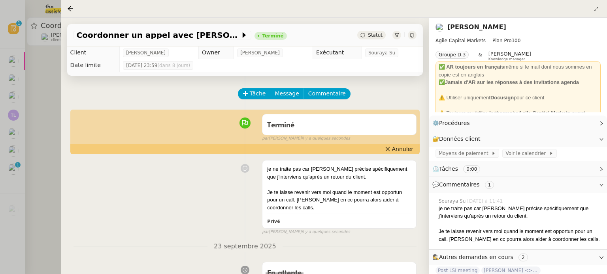
click at [8, 73] on div at bounding box center [303, 137] width 607 height 274
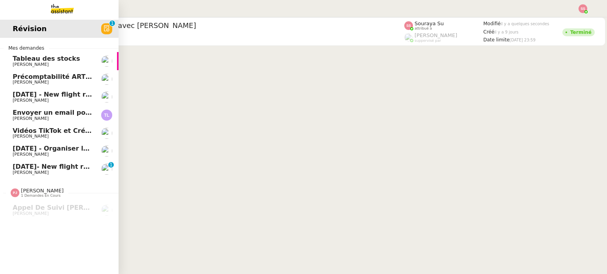
click at [54, 169] on span "[DATE]- New flight request - [PERSON_NAME]" at bounding box center [93, 167] width 161 height 8
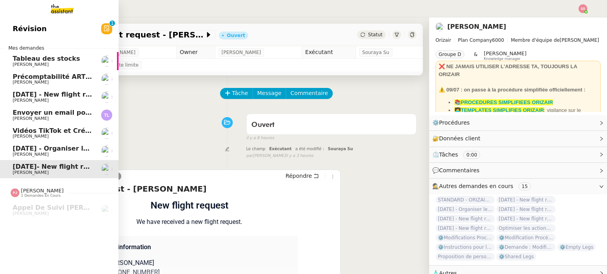
click at [81, 90] on link "[DATE] - New flight request - Mark Camp [PERSON_NAME]" at bounding box center [59, 97] width 118 height 18
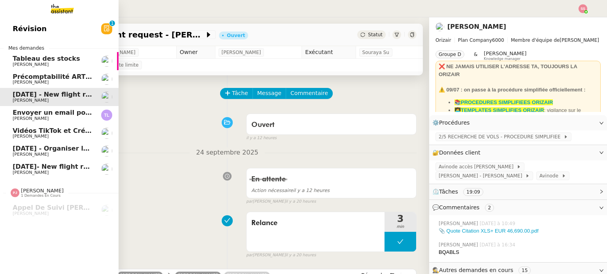
click at [55, 113] on span "Envoyer un email pour demander le numéro RNA" at bounding box center [100, 113] width 174 height 8
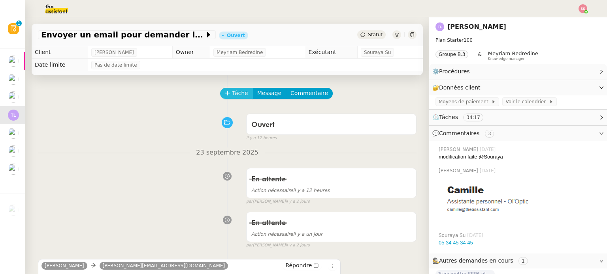
click at [228, 96] on button "Tâche" at bounding box center [236, 93] width 33 height 11
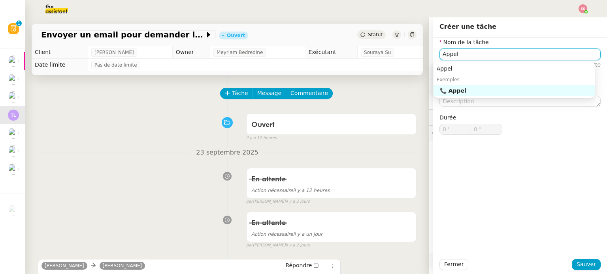
click at [477, 92] on div "📞 Appel" at bounding box center [516, 90] width 152 height 7
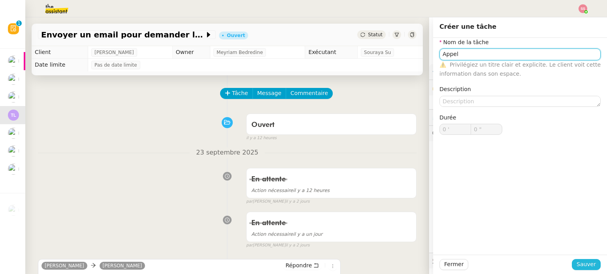
type input "Appel"
click at [583, 268] on span "Sauver" at bounding box center [585, 264] width 19 height 9
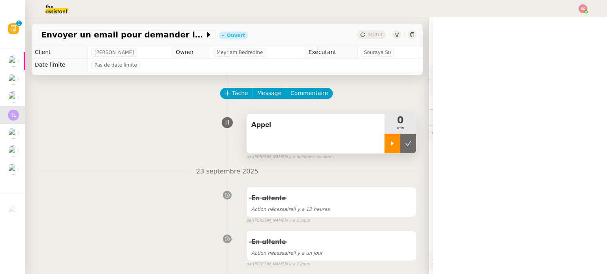
click at [384, 151] on div at bounding box center [392, 144] width 16 height 20
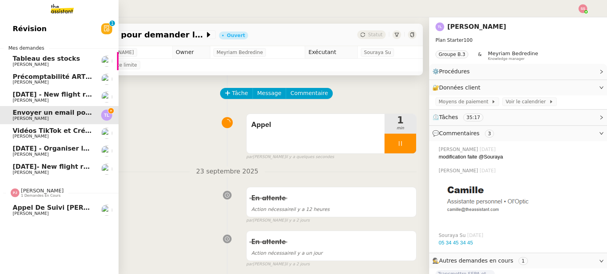
click at [13, 213] on span "[PERSON_NAME]" at bounding box center [31, 213] width 36 height 5
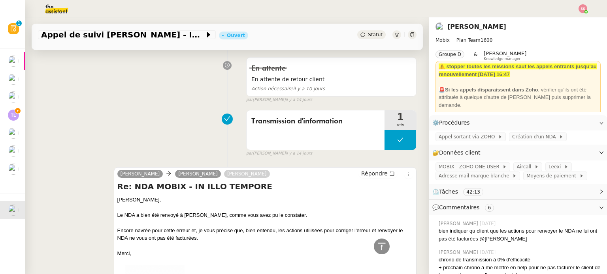
scroll to position [711, 0]
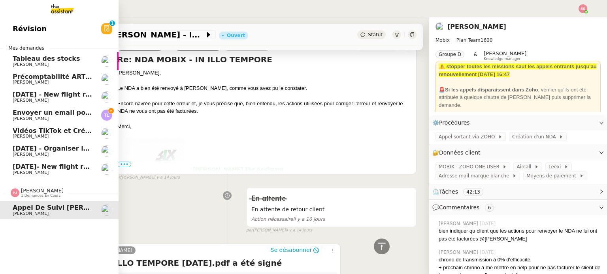
click at [49, 117] on span "[PERSON_NAME]" at bounding box center [53, 119] width 80 height 5
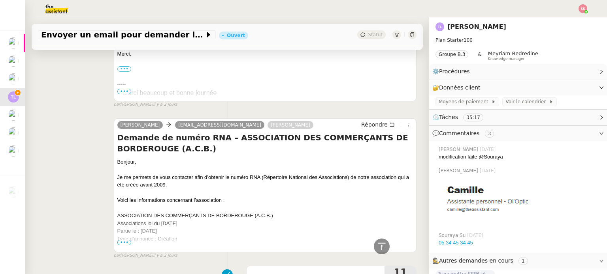
scroll to position [553, 0]
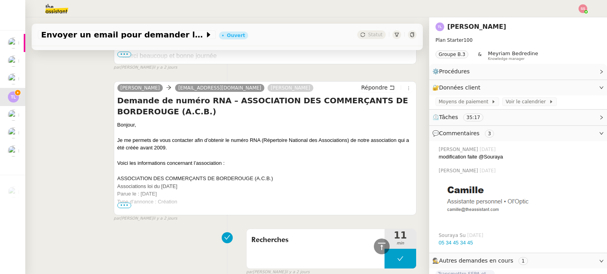
click at [126, 207] on span "•••" at bounding box center [124, 206] width 14 height 6
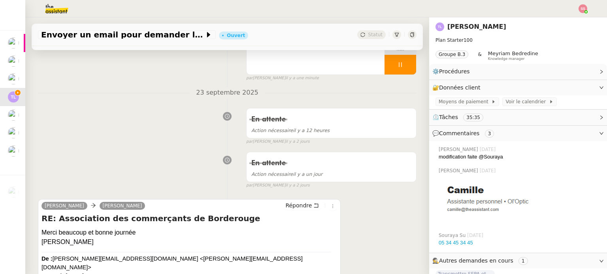
scroll to position [0, 0]
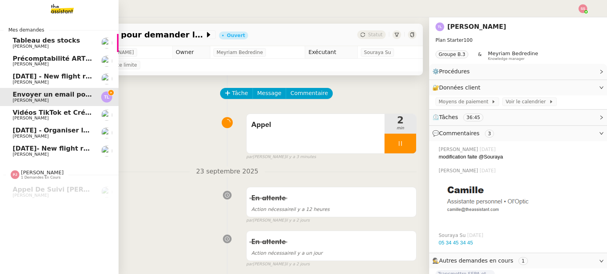
click at [56, 118] on span "[PERSON_NAME]" at bounding box center [53, 118] width 80 height 5
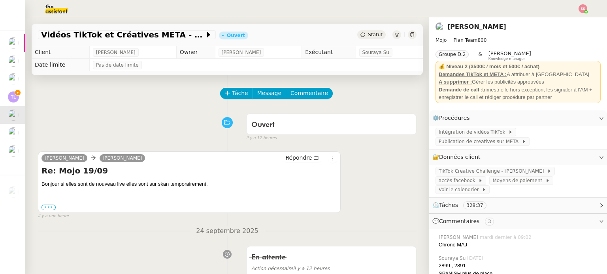
click at [51, 210] on label "•••" at bounding box center [48, 208] width 14 height 6
click at [0, 0] on input "•••" at bounding box center [0, 0] width 0 height 0
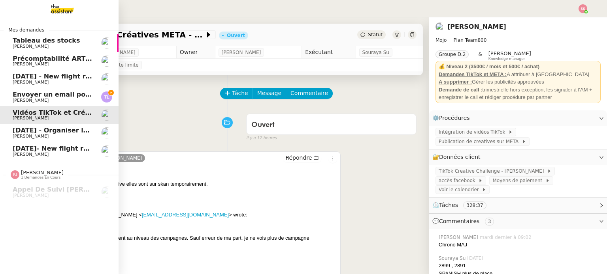
click at [46, 100] on span "[PERSON_NAME]" at bounding box center [53, 100] width 80 height 5
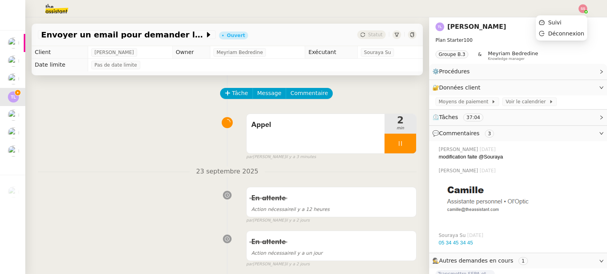
click at [581, 7] on img at bounding box center [582, 8] width 9 height 9
click at [572, 19] on li "Suivi" at bounding box center [561, 22] width 51 height 11
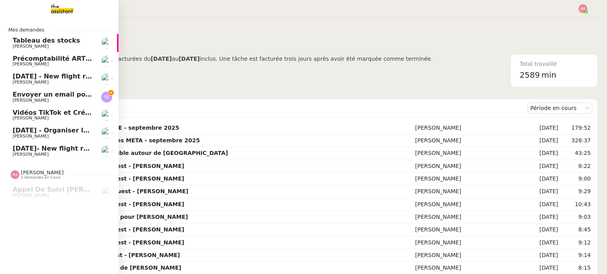
click at [56, 94] on span "Envoyer un email pour demander le numéro RNA" at bounding box center [100, 95] width 174 height 8
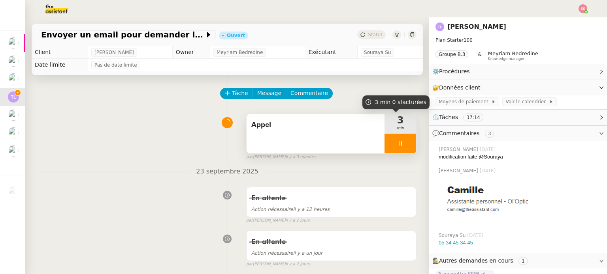
click at [403, 144] on div at bounding box center [400, 144] width 32 height 20
click at [413, 144] on icon at bounding box center [416, 144] width 6 height 6
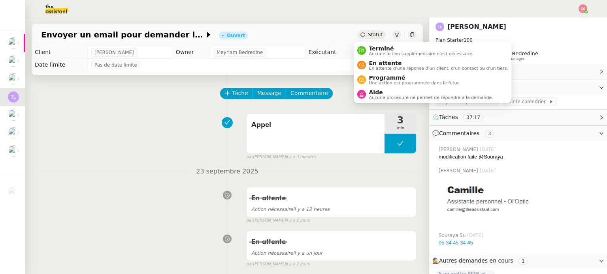
click at [361, 34] on div "Statut" at bounding box center [371, 34] width 28 height 9
click at [380, 64] on span "En attente" at bounding box center [438, 63] width 139 height 6
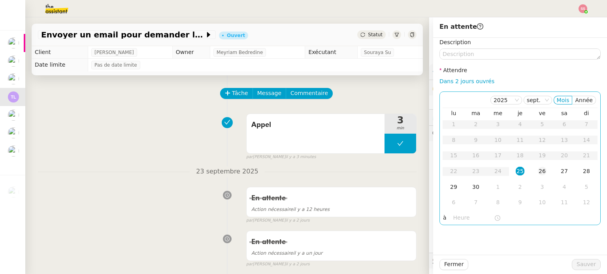
click at [538, 167] on div "26" at bounding box center [542, 171] width 9 height 9
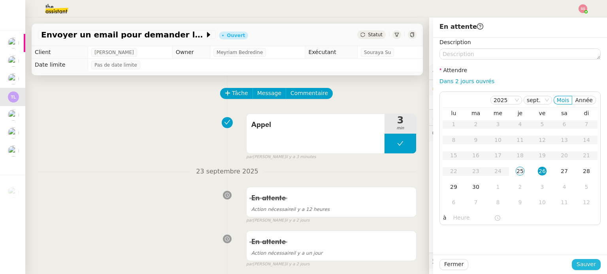
click at [577, 263] on span "Sauver" at bounding box center [585, 264] width 19 height 9
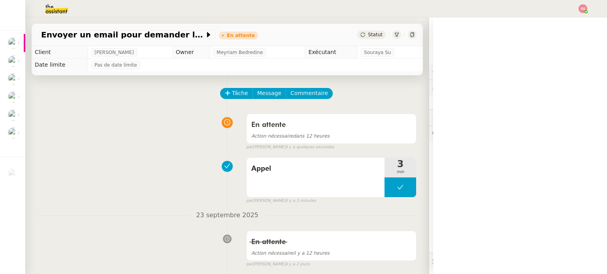
click at [582, 14] on div at bounding box center [303, 8] width 567 height 17
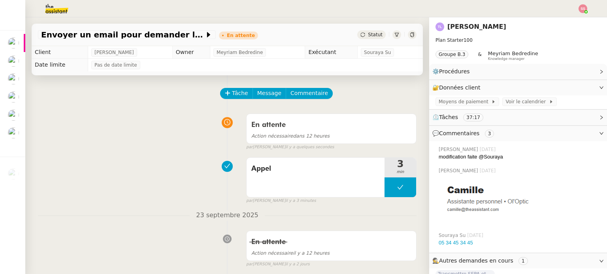
click at [579, 5] on div at bounding box center [582, 8] width 9 height 9
click at [574, 18] on li "Suivi" at bounding box center [561, 22] width 51 height 11
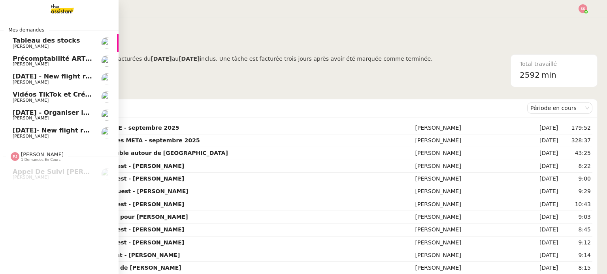
click at [65, 131] on span "[DATE]- New flight request - [PERSON_NAME]" at bounding box center [93, 131] width 161 height 8
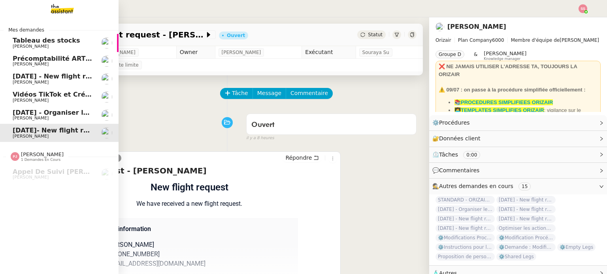
click at [70, 113] on span "[DATE] - Organiser le vol [GEOGRAPHIC_DATA]-[GEOGRAPHIC_DATA]" at bounding box center [133, 113] width 241 height 8
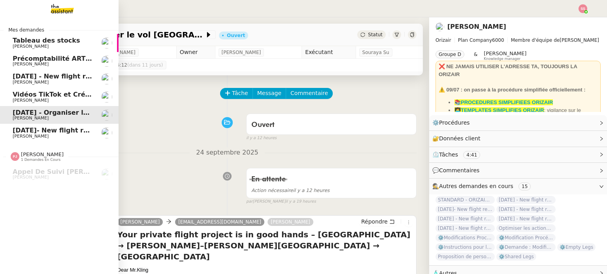
click at [77, 78] on span "[DATE] - New flight request - [PERSON_NAME]" at bounding box center [94, 77] width 163 height 8
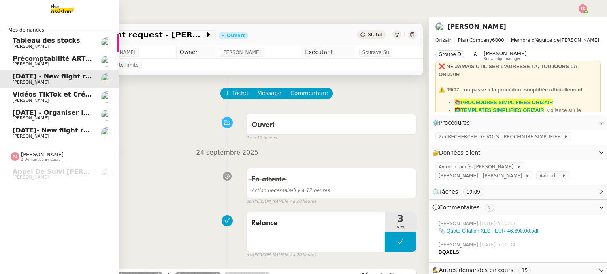
click at [81, 94] on span "Vidéos TikTok et Créatives META - septembre 2025" at bounding box center [103, 95] width 181 height 8
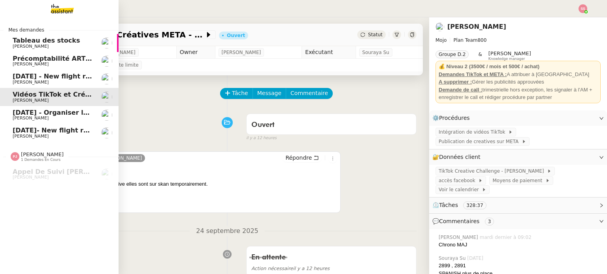
click at [52, 63] on span "[PERSON_NAME]" at bounding box center [53, 64] width 80 height 5
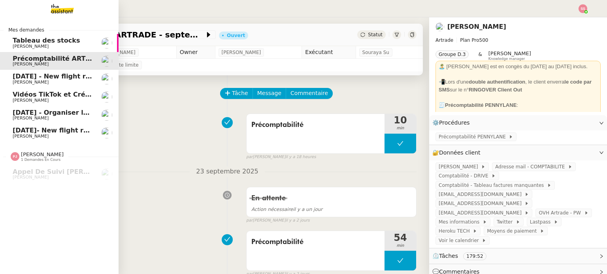
click at [55, 80] on span "[PERSON_NAME]" at bounding box center [53, 82] width 80 height 5
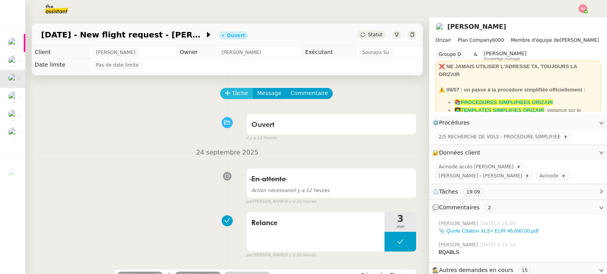
click at [235, 95] on span "Tâche" at bounding box center [240, 93] width 16 height 9
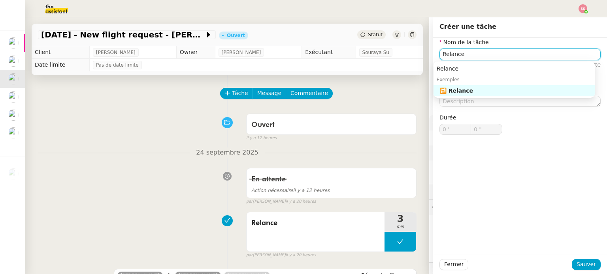
click at [517, 87] on div "🔁 Relance" at bounding box center [516, 90] width 152 height 7
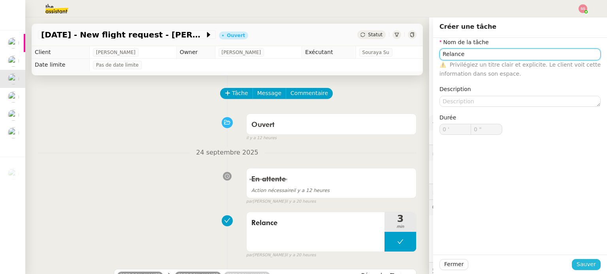
type input "Relance"
click at [576, 261] on span "Sauver" at bounding box center [585, 264] width 19 height 9
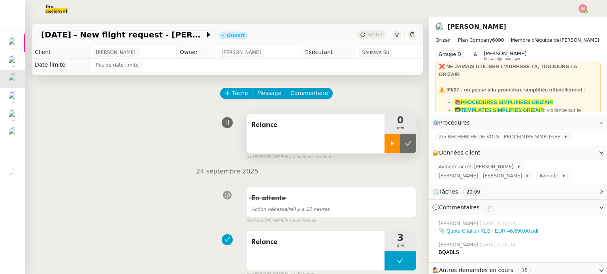
click at [389, 142] on icon at bounding box center [392, 144] width 6 height 6
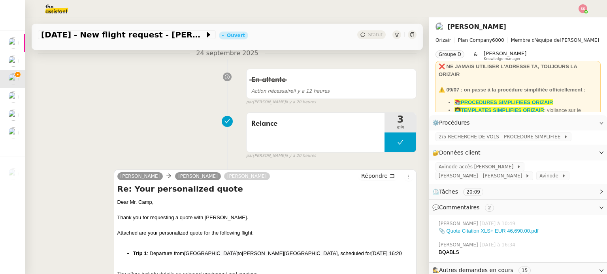
scroll to position [197, 0]
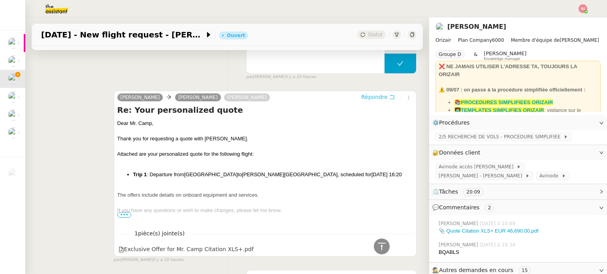
click at [371, 98] on span "Répondre" at bounding box center [374, 97] width 26 height 8
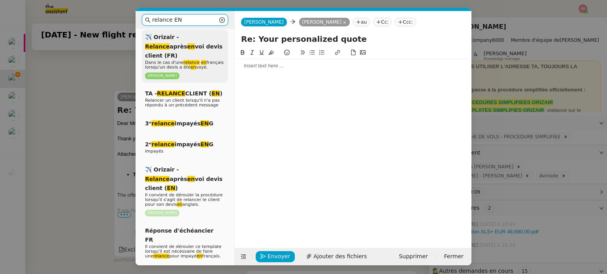
scroll to position [118, 0]
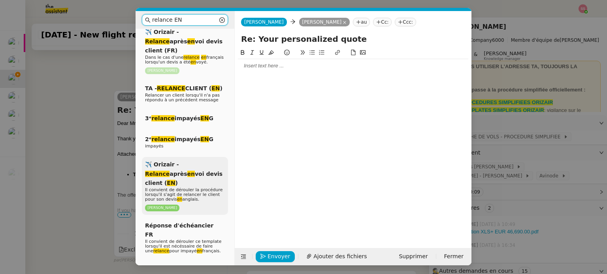
type input "relance EN"
click at [208, 165] on div "✈️ Orizair - Relance après en voi devis client ( EN ) Il convient de dérouler l…" at bounding box center [185, 186] width 86 height 58
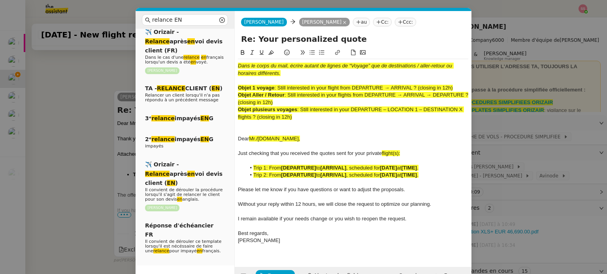
scroll to position [361, 0]
drag, startPoint x: 287, startPoint y: 89, endPoint x: 341, endPoint y: 88, distance: 54.1
click at [341, 88] on span ": Still interested in your flight from DEPARTURE → ARRIVAL ? (closing in 12h)" at bounding box center [363, 88] width 178 height 6
copy span "Still interested in your flight"
drag, startPoint x: 351, startPoint y: 42, endPoint x: 253, endPoint y: 41, distance: 97.9
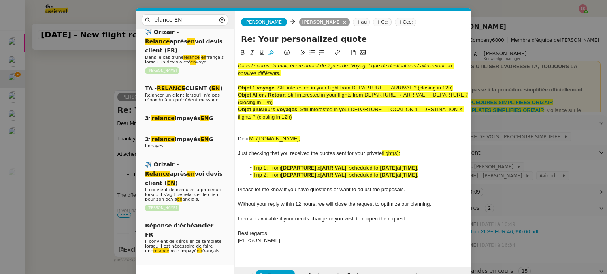
click at [253, 41] on input "Re: Your personalized quote" at bounding box center [353, 39] width 224 height 12
paste input "Still interested in your flight"
type input "Re:Still interested in your flight ?"
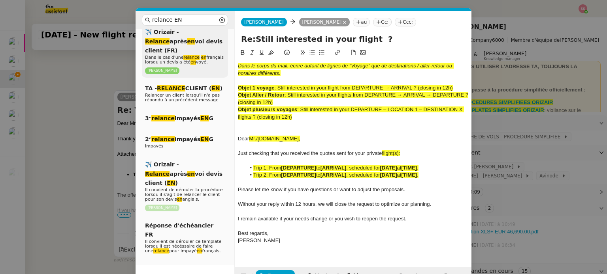
drag, startPoint x: 275, startPoint y: 102, endPoint x: 224, endPoint y: 56, distance: 69.1
click at [224, 56] on nz-layout "relance EN Service ✈️Orizair - Relance client ( EN ) à utiliser pour orizair, r…" at bounding box center [303, 148] width 336 height 274
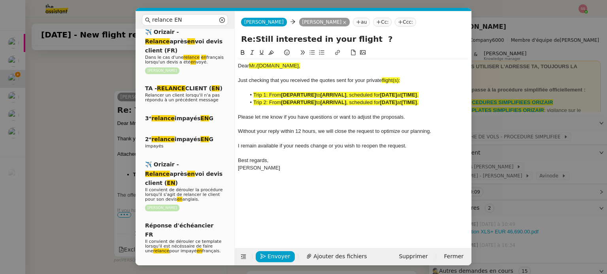
click at [39, 162] on nz-modal-container "relance EN Service ✈️Orizair - Relance client ( EN ) à utiliser pour orizair, r…" at bounding box center [303, 137] width 607 height 274
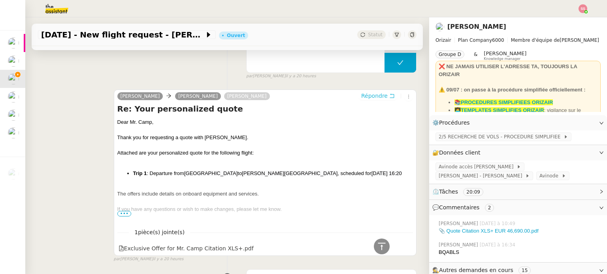
scroll to position [361, 0]
click at [137, 122] on div "Dear Mr. Camp," at bounding box center [264, 123] width 295 height 8
copy div "Dear Mr. Camp,"
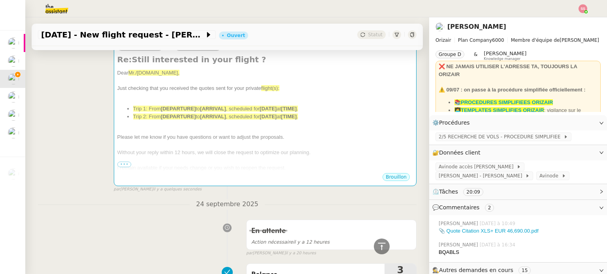
scroll to position [84, 0]
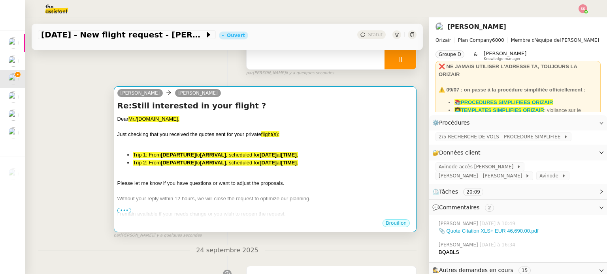
click at [210, 137] on span "Just checking that you received the quotes sent for your private" at bounding box center [189, 135] width 144 height 6
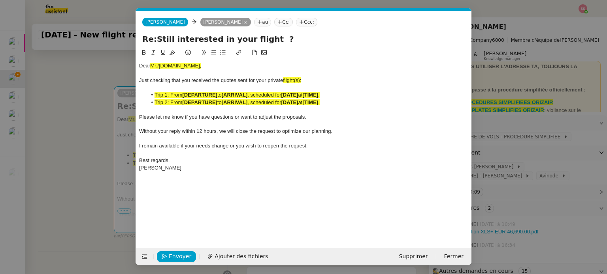
scroll to position [0, 43]
click at [163, 65] on span "Mr./[DOMAIN_NAME]," at bounding box center [175, 66] width 51 height 6
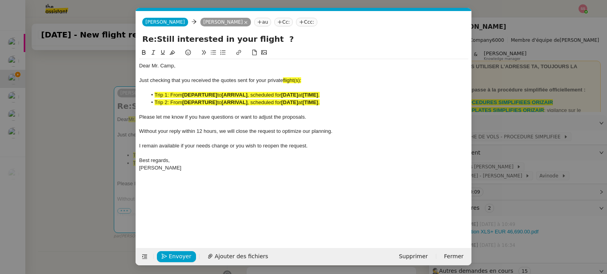
click at [306, 77] on div "Just checking that you received the quotes sent for your private flight(s):" at bounding box center [303, 80] width 329 height 7
drag, startPoint x: 300, startPoint y: 79, endPoint x: 284, endPoint y: 79, distance: 15.8
click at [284, 79] on div "Just checking that you received the quotes sent for your private flight:" at bounding box center [303, 80] width 329 height 7
click at [172, 53] on icon at bounding box center [172, 53] width 6 height 4
click at [186, 102] on strong "[DEPARTURE]" at bounding box center [199, 103] width 35 height 6
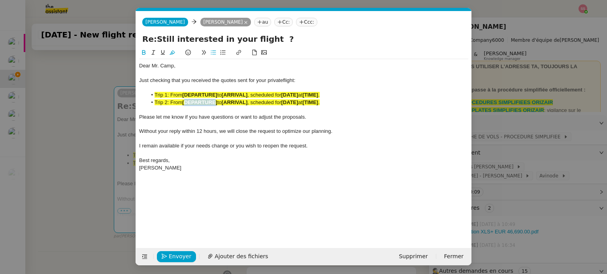
click at [186, 102] on strong "[DEPARTURE]" at bounding box center [199, 103] width 35 height 6
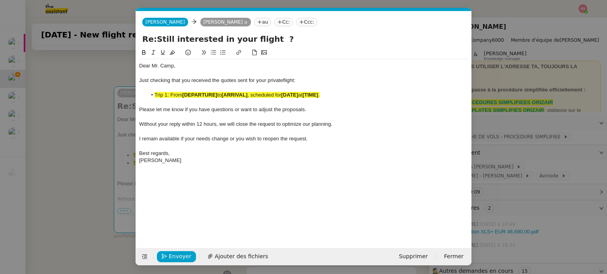
click at [190, 94] on strong "[DEPARTURE]" at bounding box center [199, 95] width 35 height 6
click at [173, 55] on icon at bounding box center [172, 53] width 6 height 6
click at [88, 131] on nz-modal-container "relance EN Service ✈️Orizair - Relance client ( EN ) à utiliser pour orizair, r…" at bounding box center [303, 137] width 607 height 274
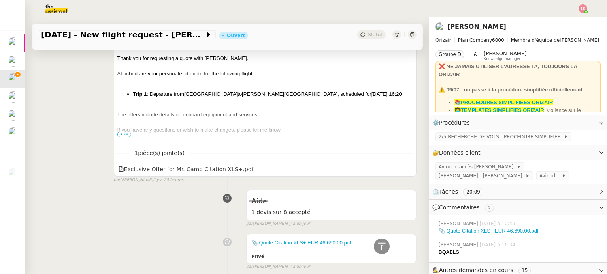
scroll to position [400, 0]
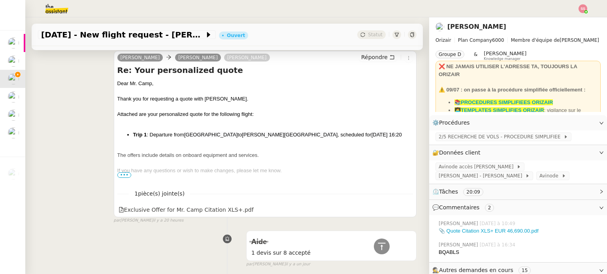
drag, startPoint x: 158, startPoint y: 141, endPoint x: 132, endPoint y: 135, distance: 26.8
click at [133, 135] on li "Trip 1 : Departure from [GEOGRAPHIC_DATA] to [PERSON_NAME][GEOGRAPHIC_DATA] , s…" at bounding box center [273, 135] width 280 height 8
copy li "Trip 1 : Departure from [GEOGRAPHIC_DATA] to [PERSON_NAME][GEOGRAPHIC_DATA] , s…"
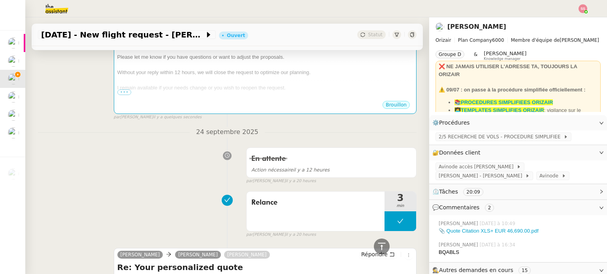
scroll to position [84, 0]
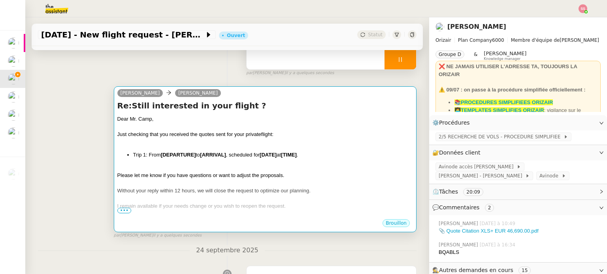
click at [180, 134] on span "Just checking that you received the quotes sent for your private" at bounding box center [189, 135] width 144 height 6
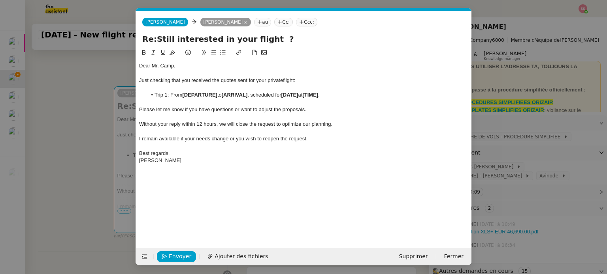
scroll to position [0, 43]
click at [234, 80] on span "Just checking that you received the quotes sent for your private" at bounding box center [211, 80] width 144 height 6
drag, startPoint x: 330, startPoint y: 98, endPoint x: 154, endPoint y: 96, distance: 175.8
click at [154, 96] on li "Trip 1: From [DEPARTURE] to [ARRIVAL] , scheduled for [DATE] at [TIME] ." at bounding box center [307, 95] width 321 height 7
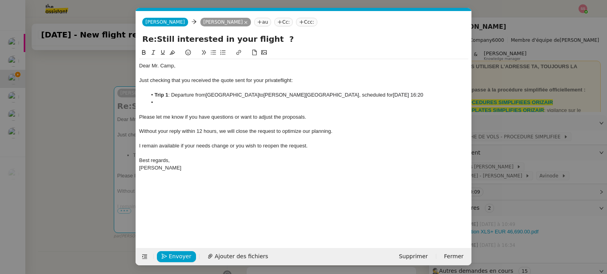
scroll to position [0, 0]
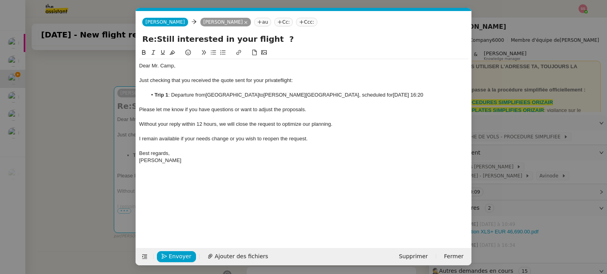
click at [301, 107] on span "Please let me know if you have questions or want to adjust the proposals." at bounding box center [222, 110] width 167 height 6
click at [302, 107] on span "Please let me know if you have questions or want to adjust the proposals." at bounding box center [222, 110] width 167 height 6
click at [296, 22] on nz-tag "Ccc:" at bounding box center [306, 22] width 21 height 9
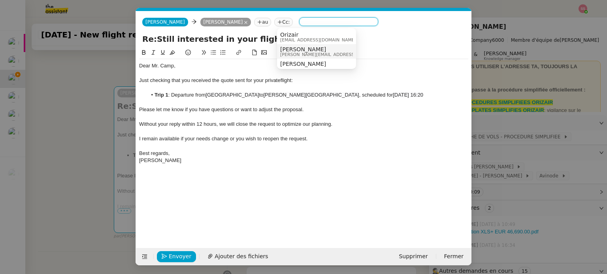
click at [290, 49] on span "[PERSON_NAME]" at bounding box center [336, 49] width 112 height 6
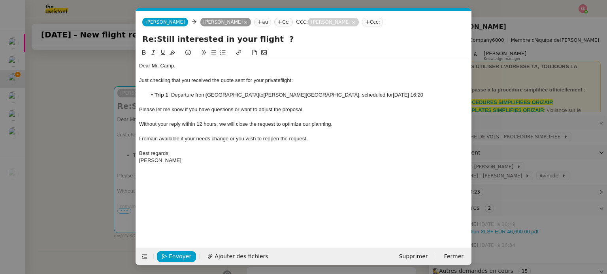
click at [154, 39] on input "Re:Still interested in your flight ?" at bounding box center [303, 39] width 323 height 12
type input "Re: Still interested in your flight ?"
click at [180, 255] on span "Envoyer" at bounding box center [180, 256] width 23 height 9
click at [180, 255] on span "Confirmer l'envoi" at bounding box center [192, 256] width 47 height 9
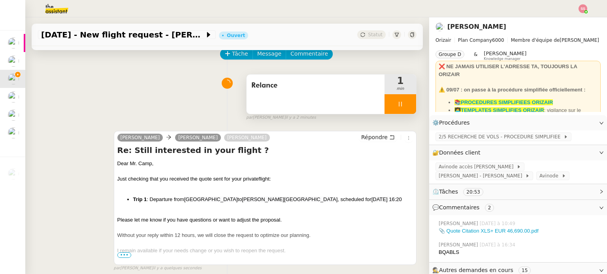
scroll to position [39, 0]
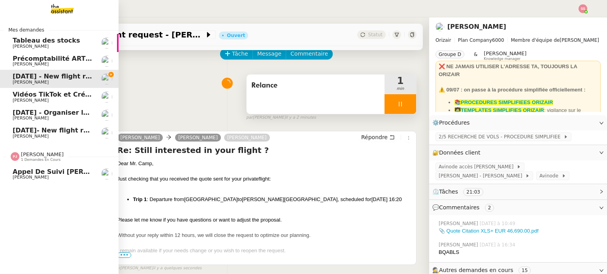
click at [28, 156] on span "[PERSON_NAME]" at bounding box center [42, 155] width 43 height 6
click at [33, 153] on span "[PERSON_NAME]" at bounding box center [42, 155] width 43 height 6
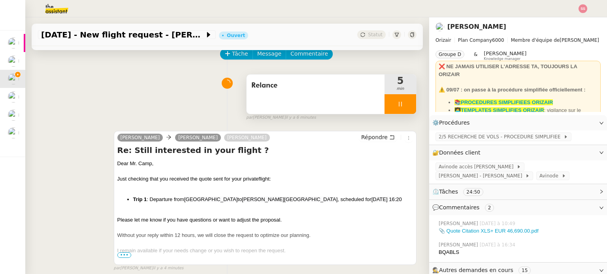
click at [402, 107] on div at bounding box center [400, 104] width 32 height 20
click at [402, 107] on button at bounding box center [408, 104] width 16 height 20
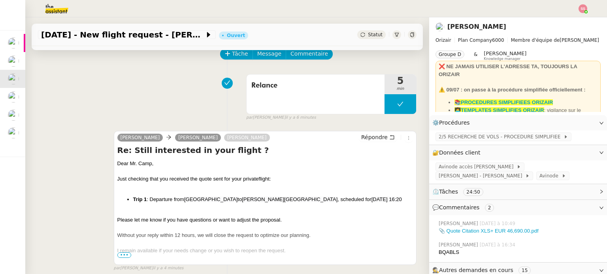
click at [368, 34] on span "Statut" at bounding box center [375, 35] width 15 height 6
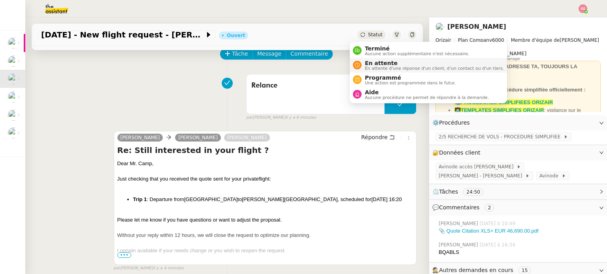
click at [374, 62] on span "En attente" at bounding box center [434, 63] width 139 height 6
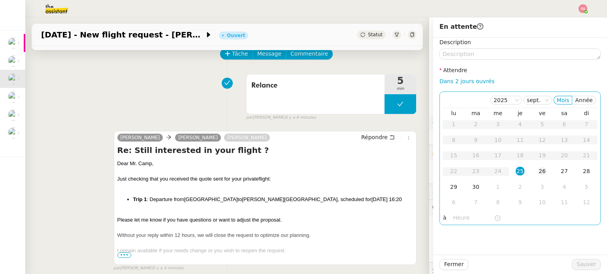
click at [538, 173] on div "26" at bounding box center [542, 171] width 9 height 9
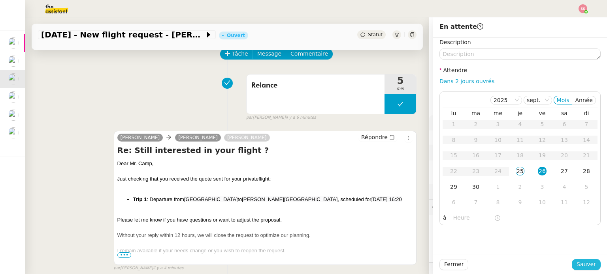
click at [576, 262] on span "Sauver" at bounding box center [585, 264] width 19 height 9
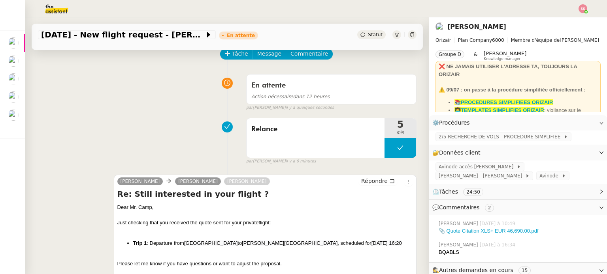
click at [587, 6] on nz-header at bounding box center [303, 8] width 607 height 17
click at [586, 6] on img at bounding box center [582, 8] width 9 height 9
click at [569, 19] on li "Suivi" at bounding box center [561, 22] width 51 height 11
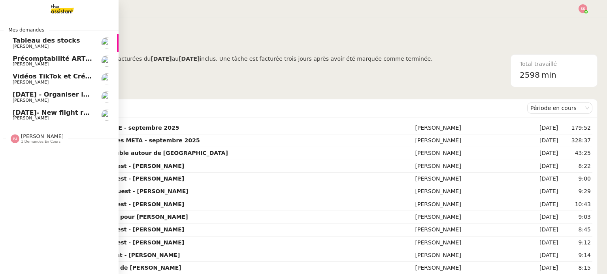
click at [60, 93] on span "[DATE] - Organiser le vol [GEOGRAPHIC_DATA]-[GEOGRAPHIC_DATA]" at bounding box center [133, 95] width 241 height 8
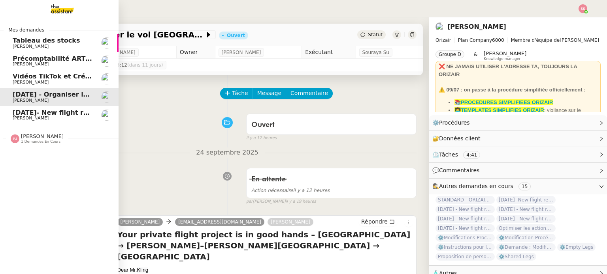
click at [58, 112] on span "[DATE]- New flight request - [PERSON_NAME]" at bounding box center [93, 113] width 161 height 8
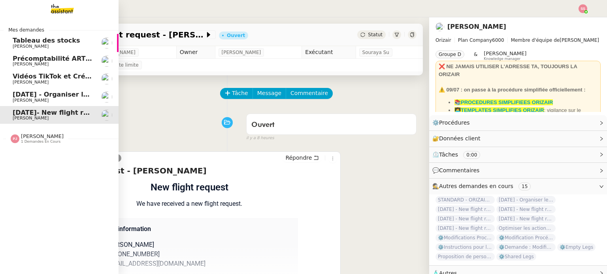
click at [58, 102] on span "[PERSON_NAME]" at bounding box center [53, 100] width 80 height 5
